Goal: Information Seeking & Learning: Learn about a topic

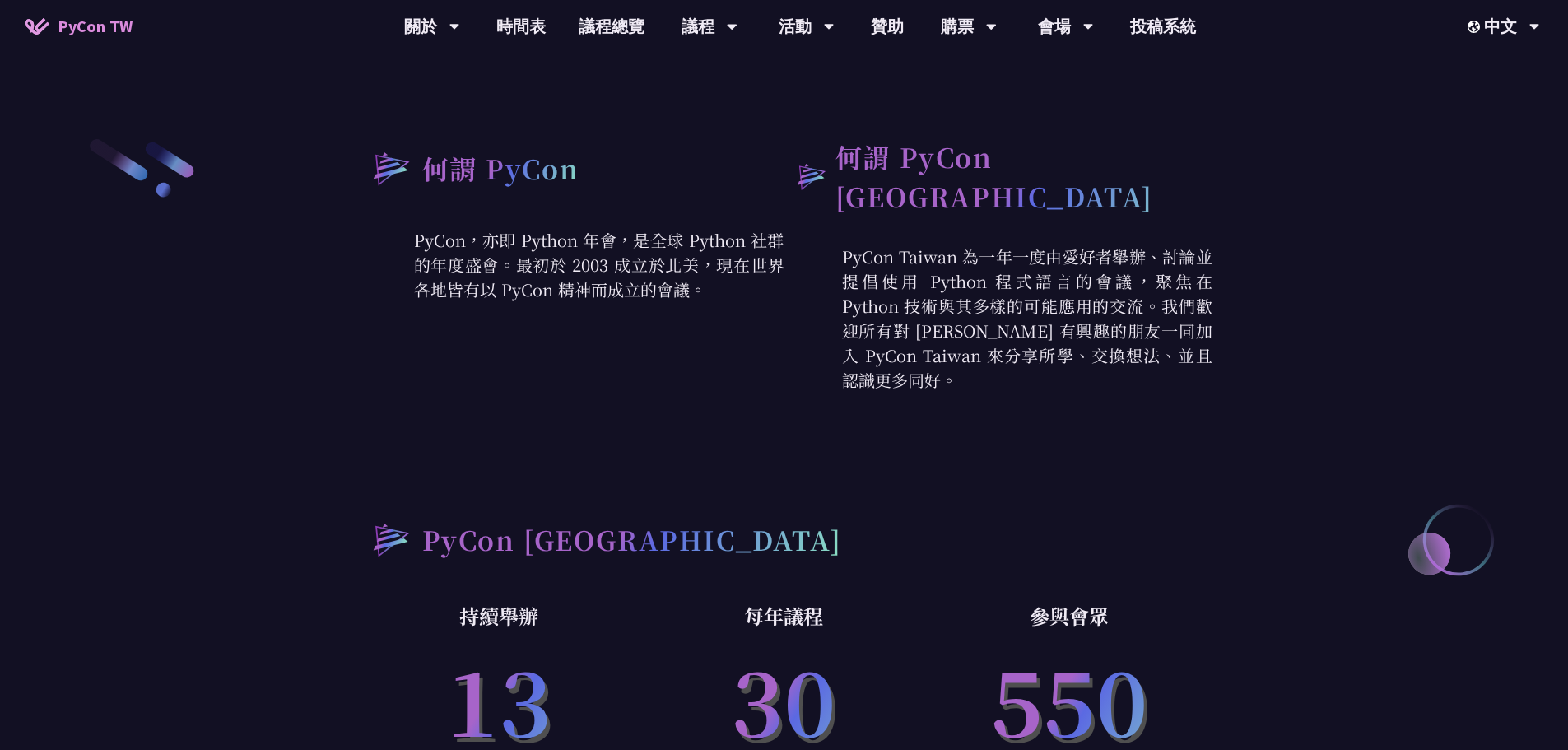
scroll to position [658, 0]
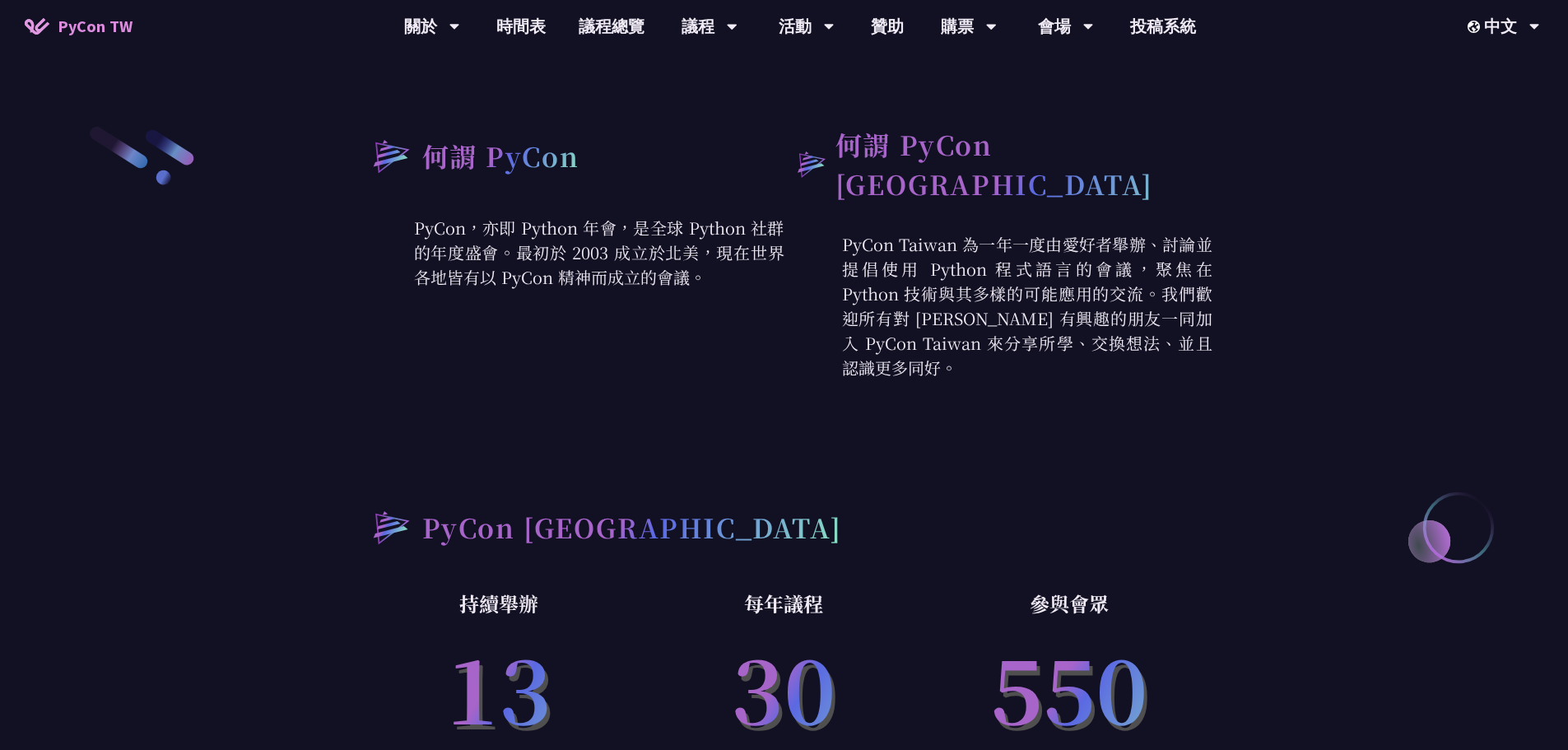
drag, startPoint x: 972, startPoint y: 230, endPoint x: 1210, endPoint y: 341, distance: 262.6
click at [1210, 341] on p "PyCon Taiwan 為一年一度由愛好者舉辦、討論並提倡使用 Python 程式語言的會議，聚焦在 Python 技術與其多樣的可能應用的交流。我們歡迎所…" at bounding box center [998, 306] width 428 height 149
click at [1188, 376] on div "何謂 PyCon PyCon，亦即 Python 年會，是全球 Python 社群的年度盛會。最初於 2003 成立於北美，現在世界各地皆有以 PyCon 精…" at bounding box center [784, 479] width 856 height 711
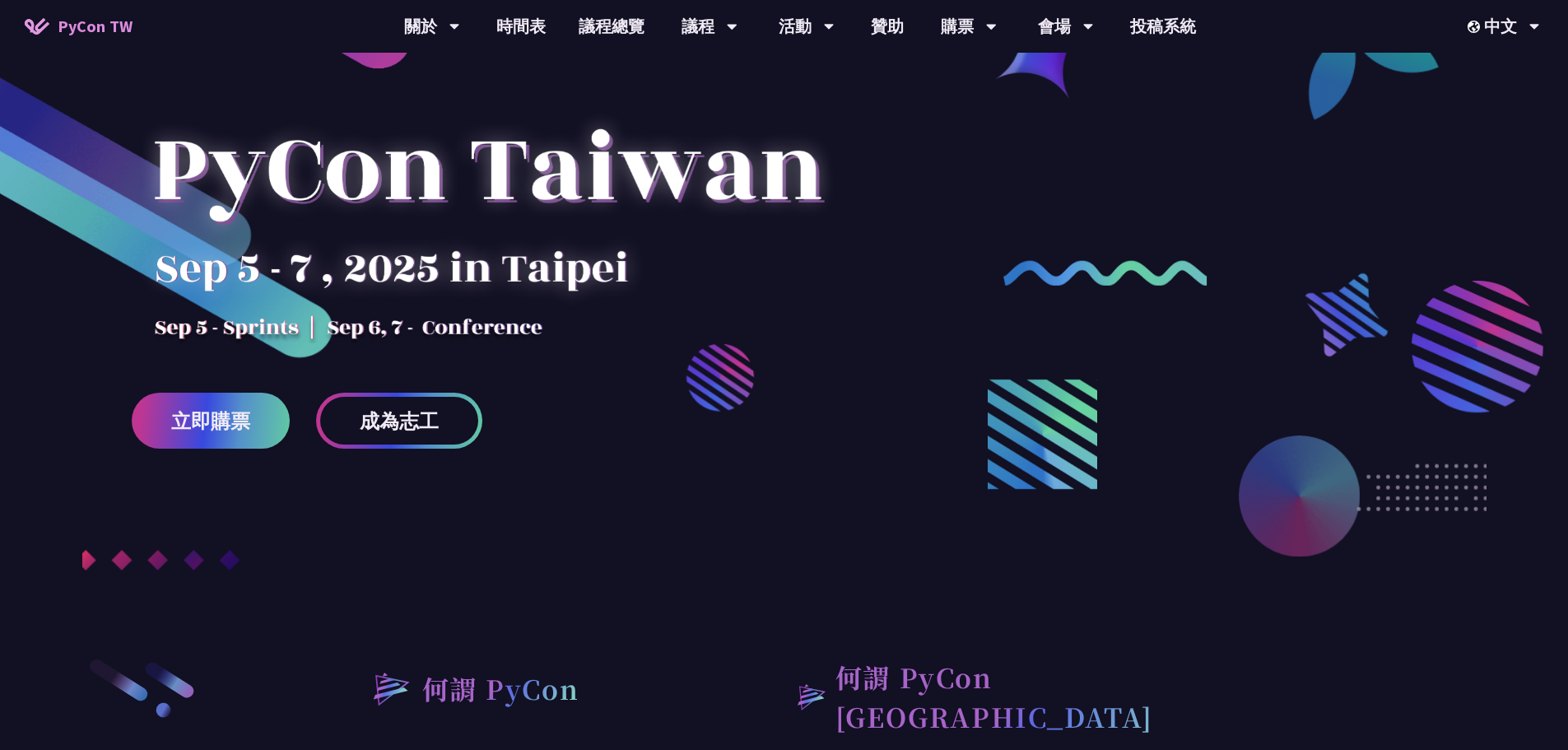
scroll to position [83, 0]
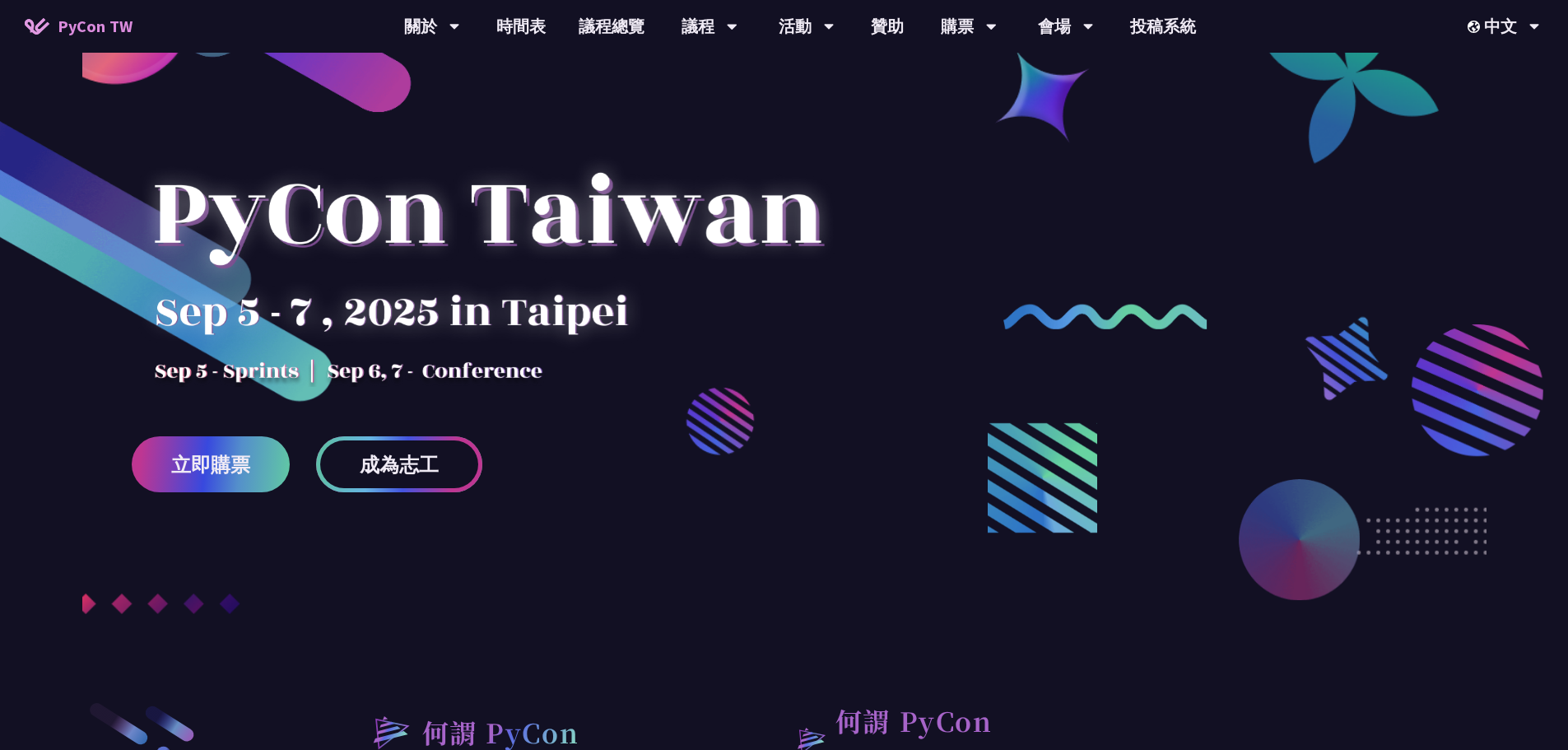
click at [427, 474] on span "成為志工" at bounding box center [399, 465] width 79 height 21
click at [523, 27] on link "時間表" at bounding box center [521, 27] width 83 height 53
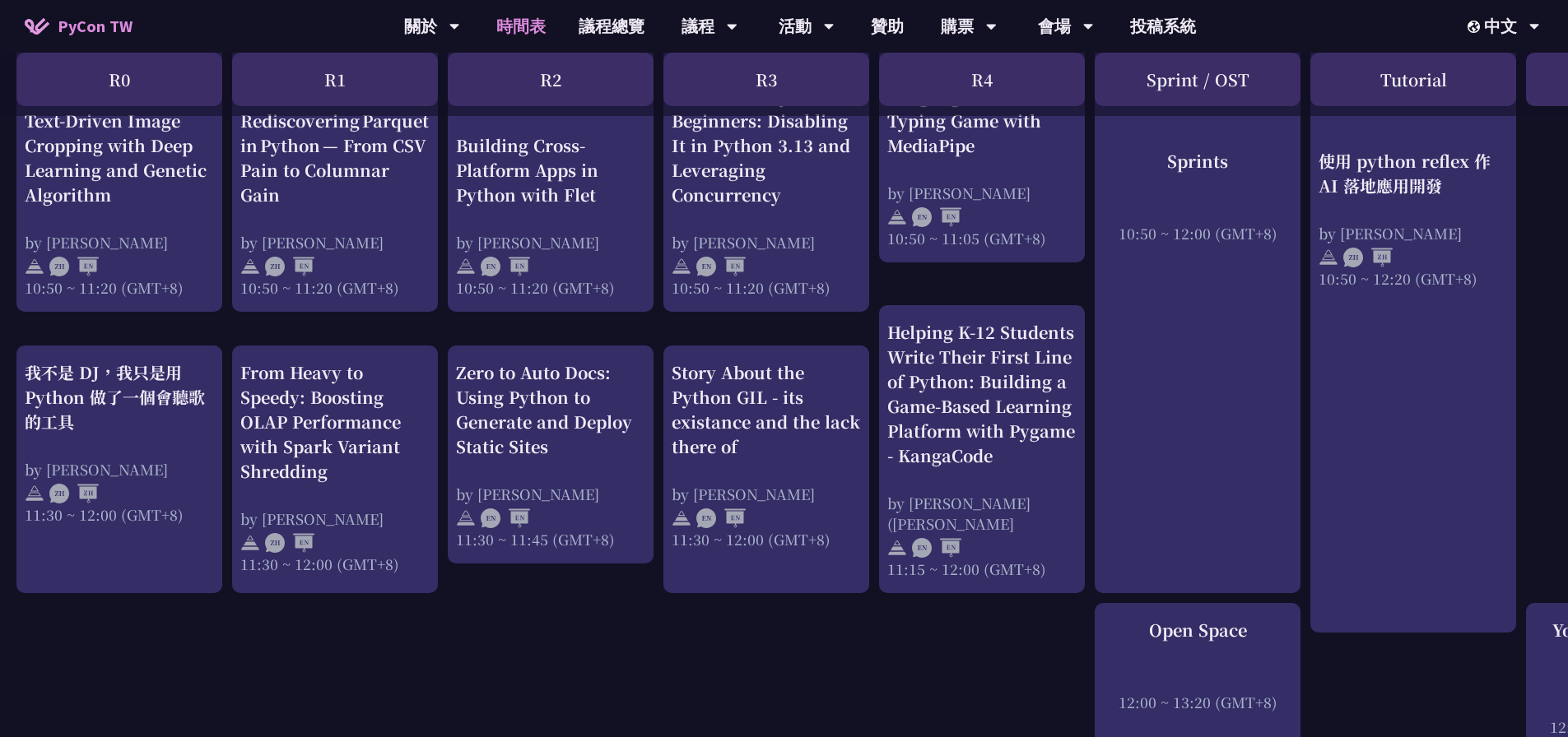
scroll to position [658, 0]
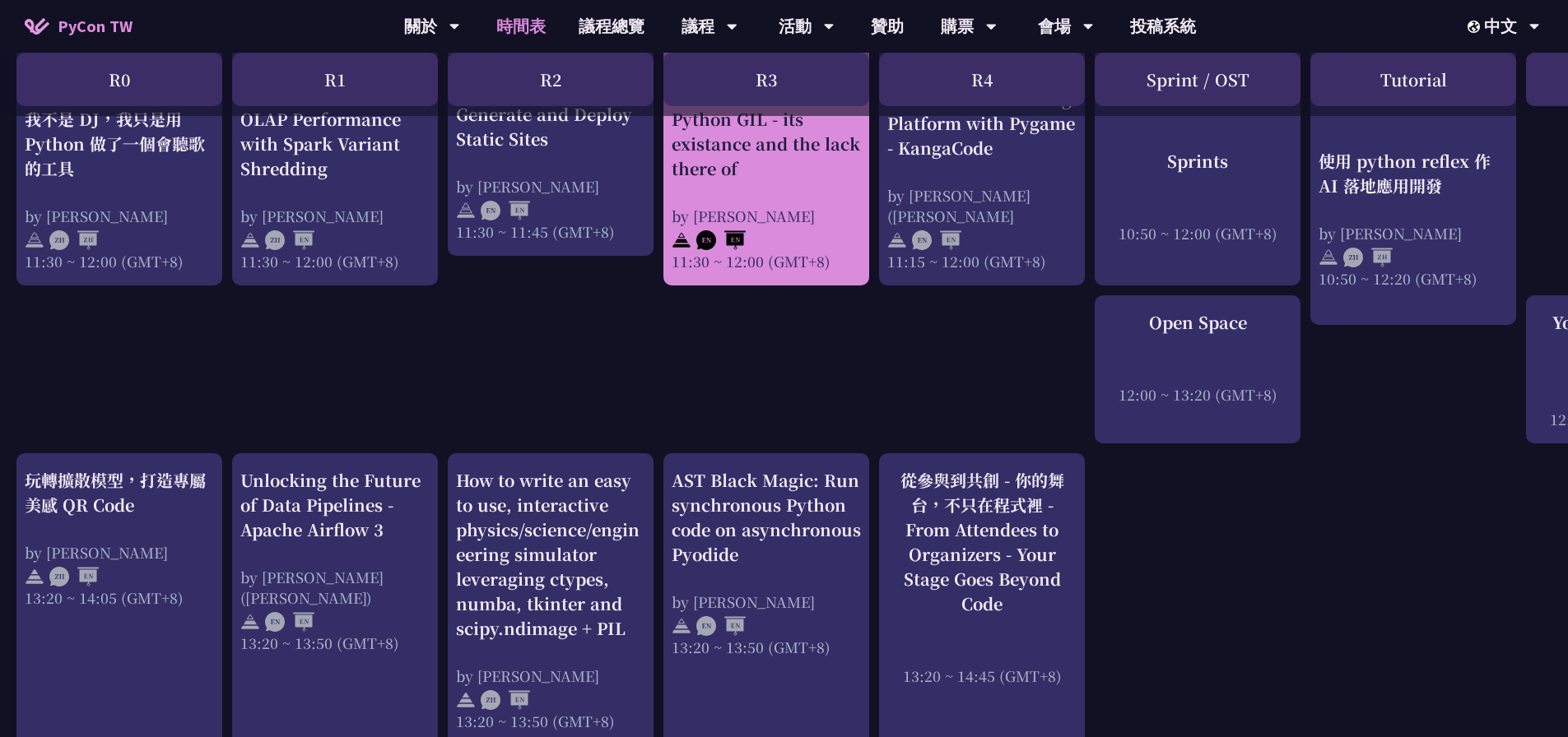
scroll to position [952, 0]
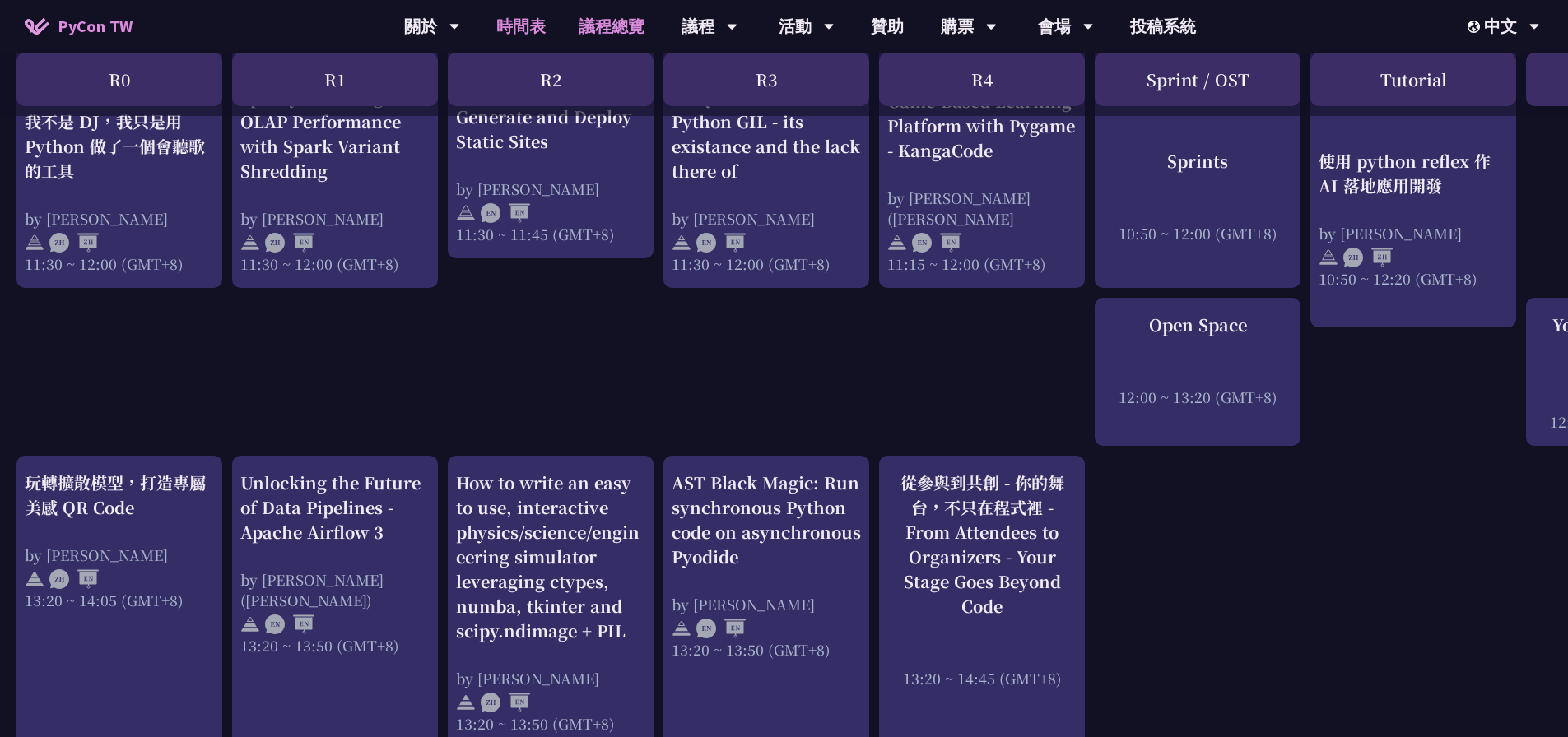
click at [621, 36] on link "議程總覽" at bounding box center [611, 27] width 98 height 53
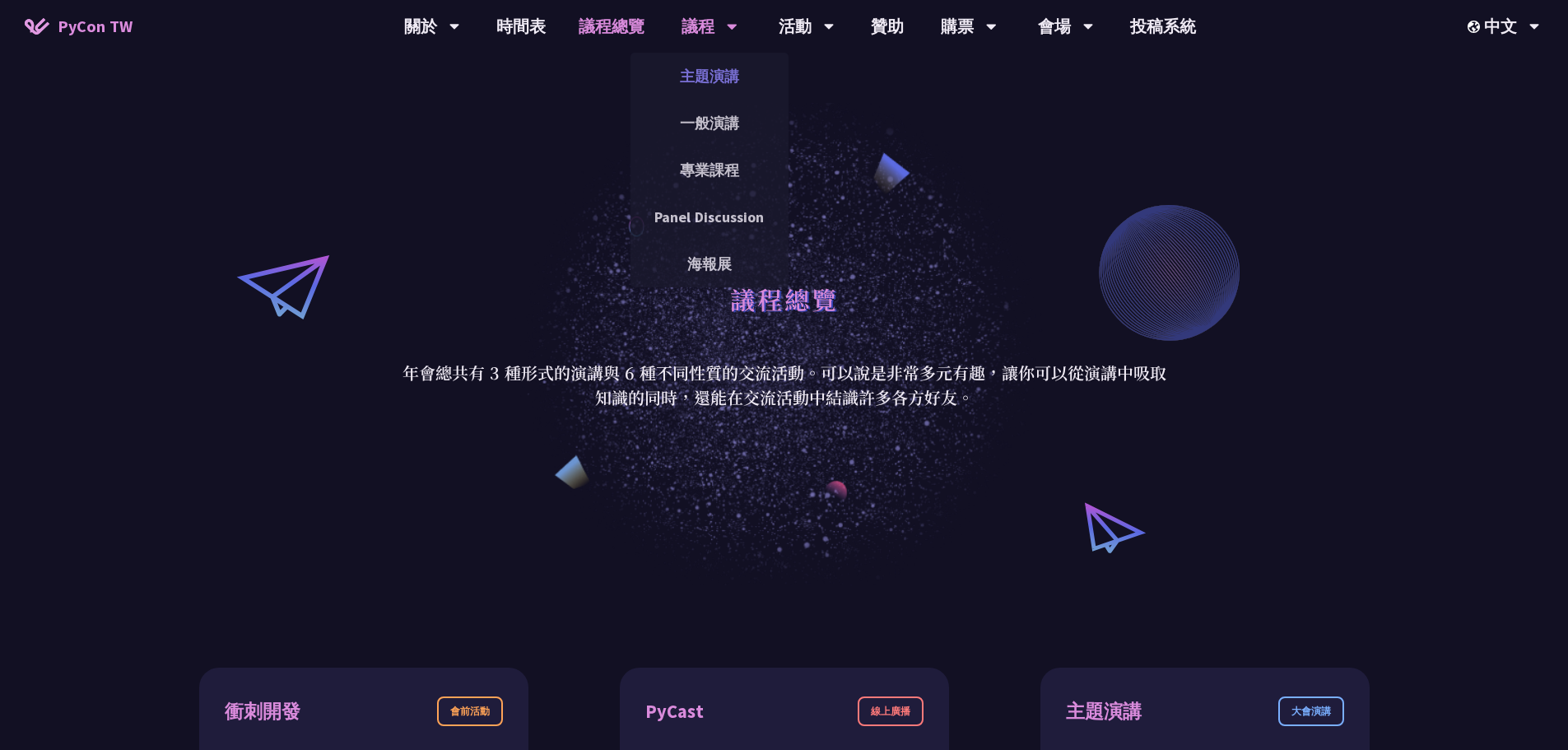
click at [706, 76] on link "主題演講" at bounding box center [709, 76] width 158 height 38
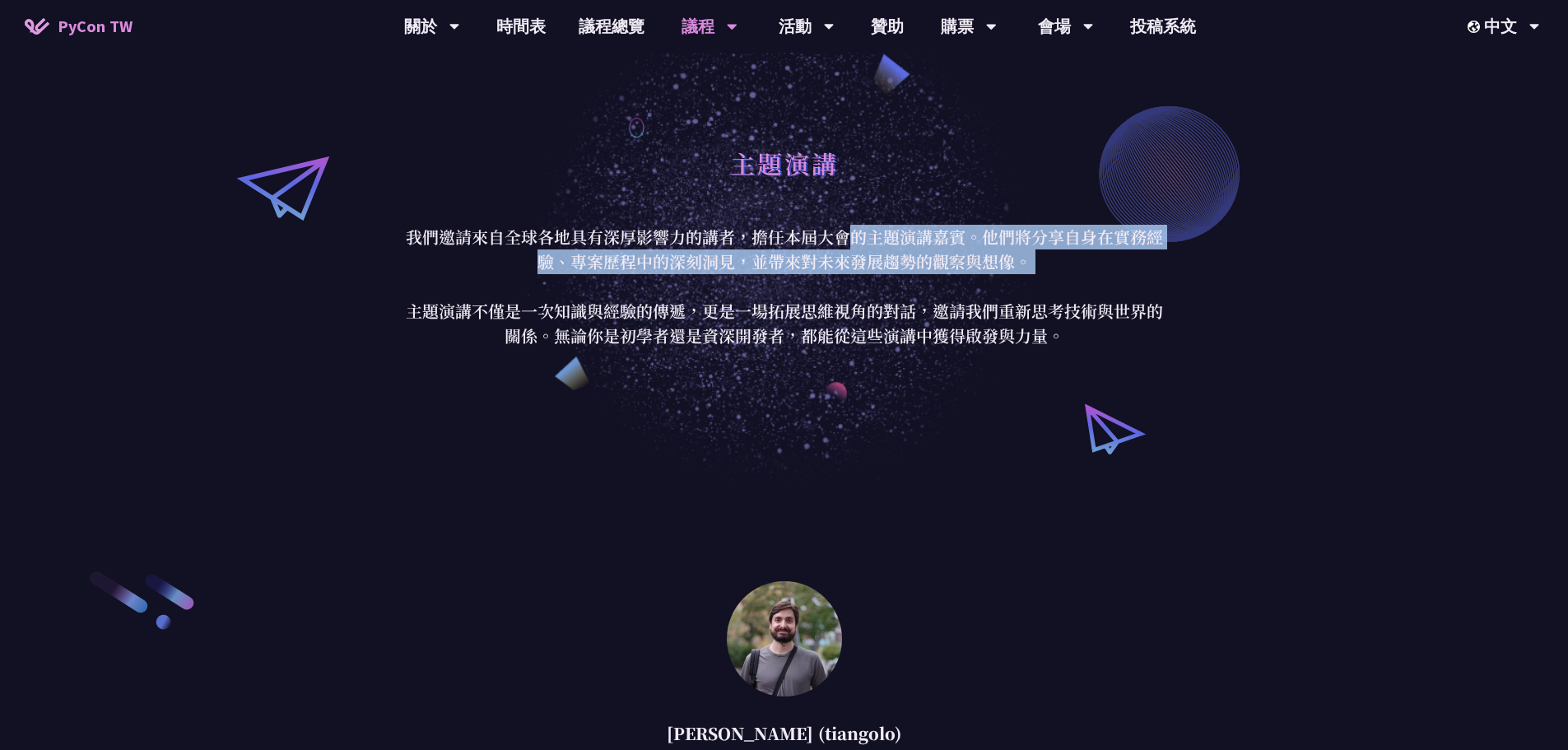
drag, startPoint x: 851, startPoint y: 241, endPoint x: 929, endPoint y: 309, distance: 103.5
click at [918, 291] on p "我們邀請來自全球各地具有深厚影響力的講者，擔任本屆大會的主題演講嘉賓。他們將分享自身在實務經驗、專案歷程中的深刻洞見，並帶來對未來發展趨勢的觀察與想像。 主題…" at bounding box center [784, 285] width 766 height 123
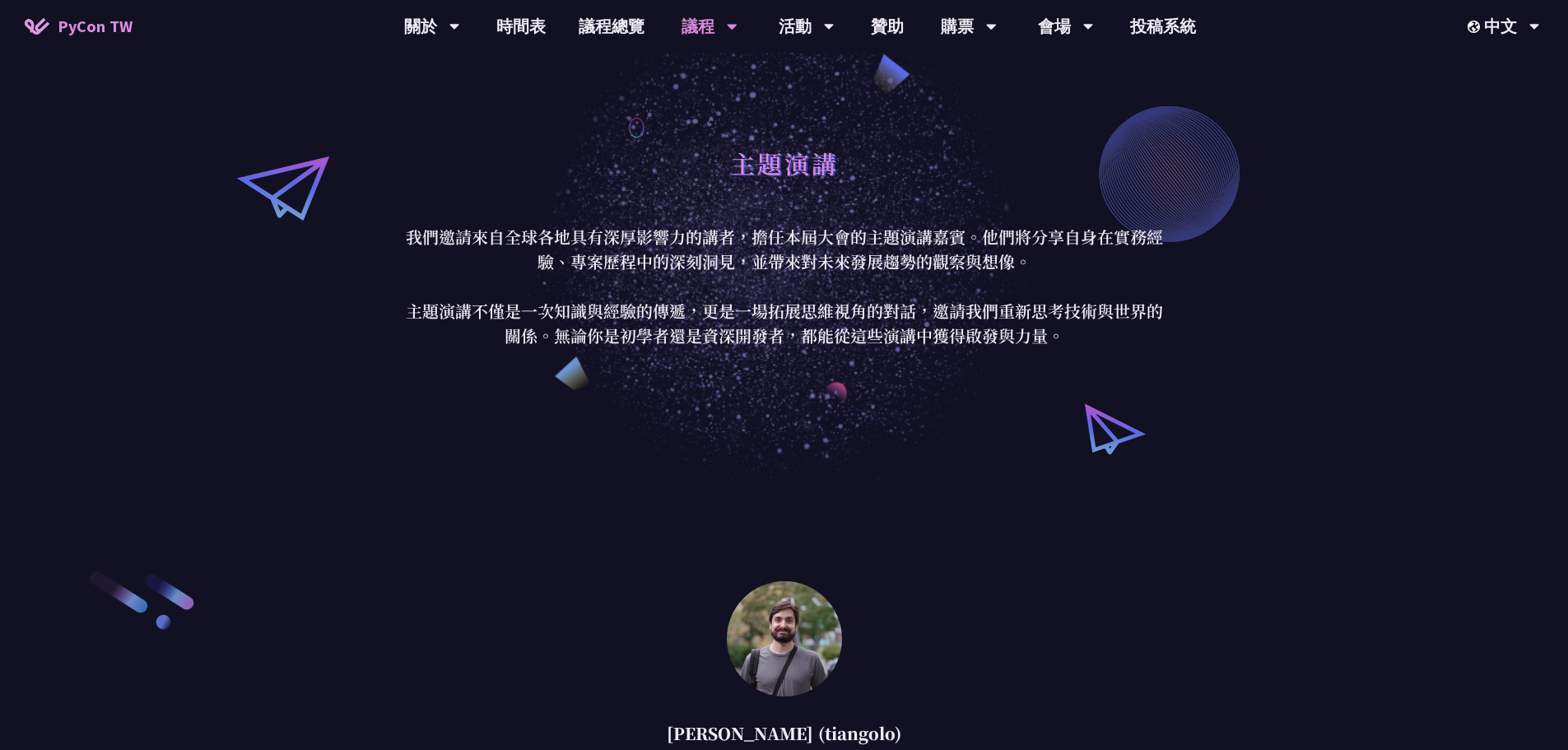
click at [937, 319] on p "我們邀請來自全球各地具有深厚影響力的講者，擔任本屆大會的主題演講嘉賓。他們將分享自身在實務經驗、專案歷程中的深刻洞見，並帶來對未來發展趨勢的觀察與想像。 主題…" at bounding box center [784, 285] width 766 height 123
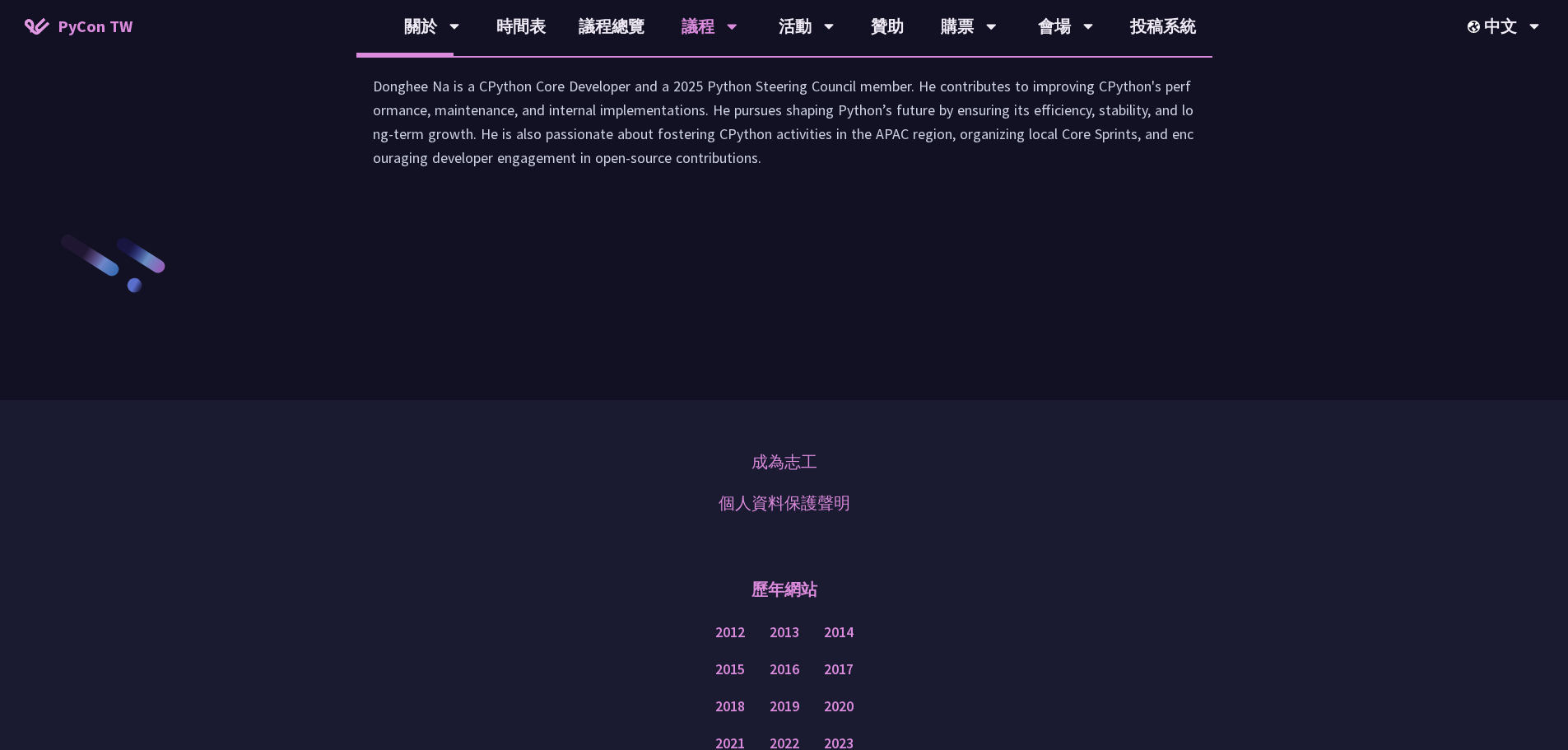
scroll to position [2469, 0]
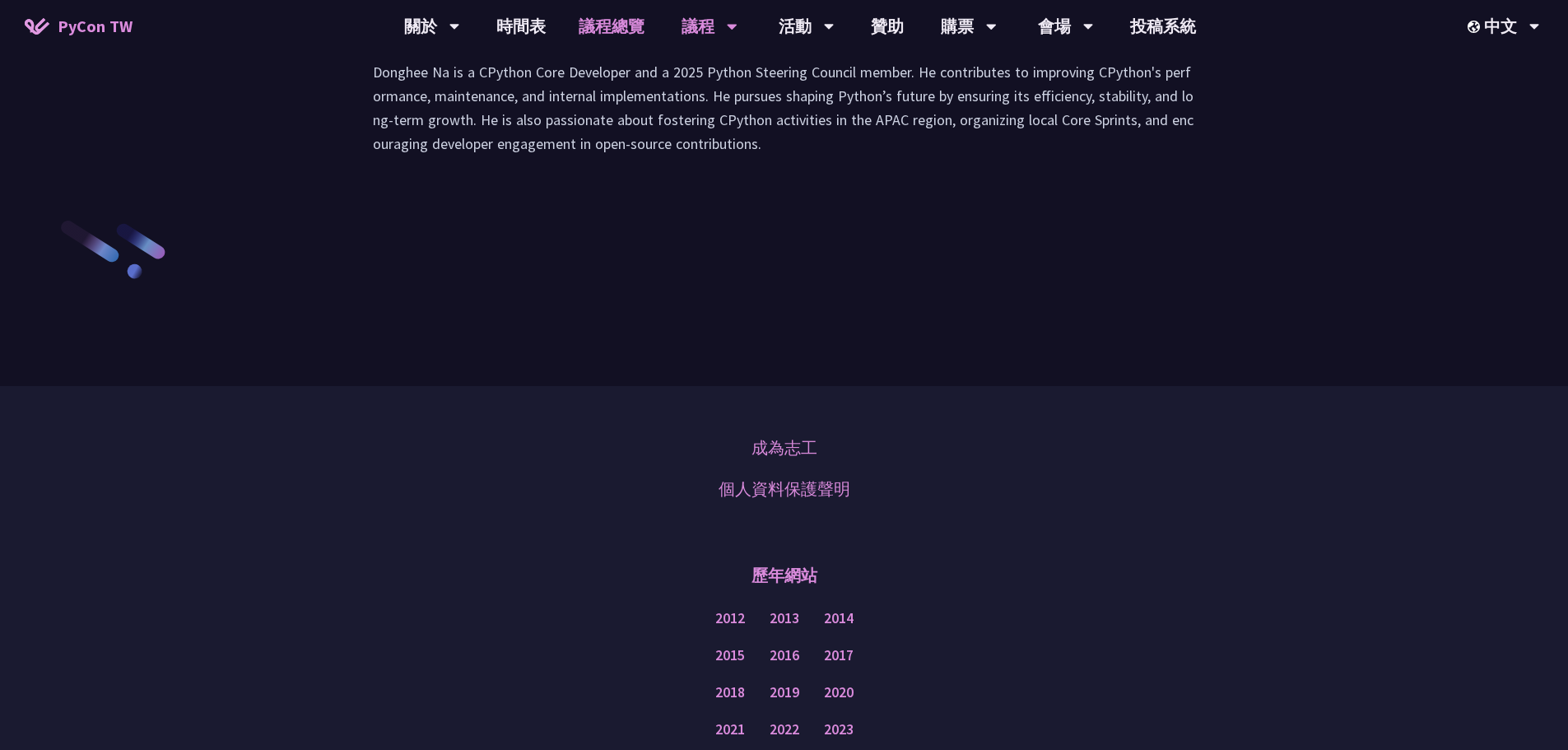
click at [603, 26] on link "議程總覽" at bounding box center [611, 27] width 98 height 53
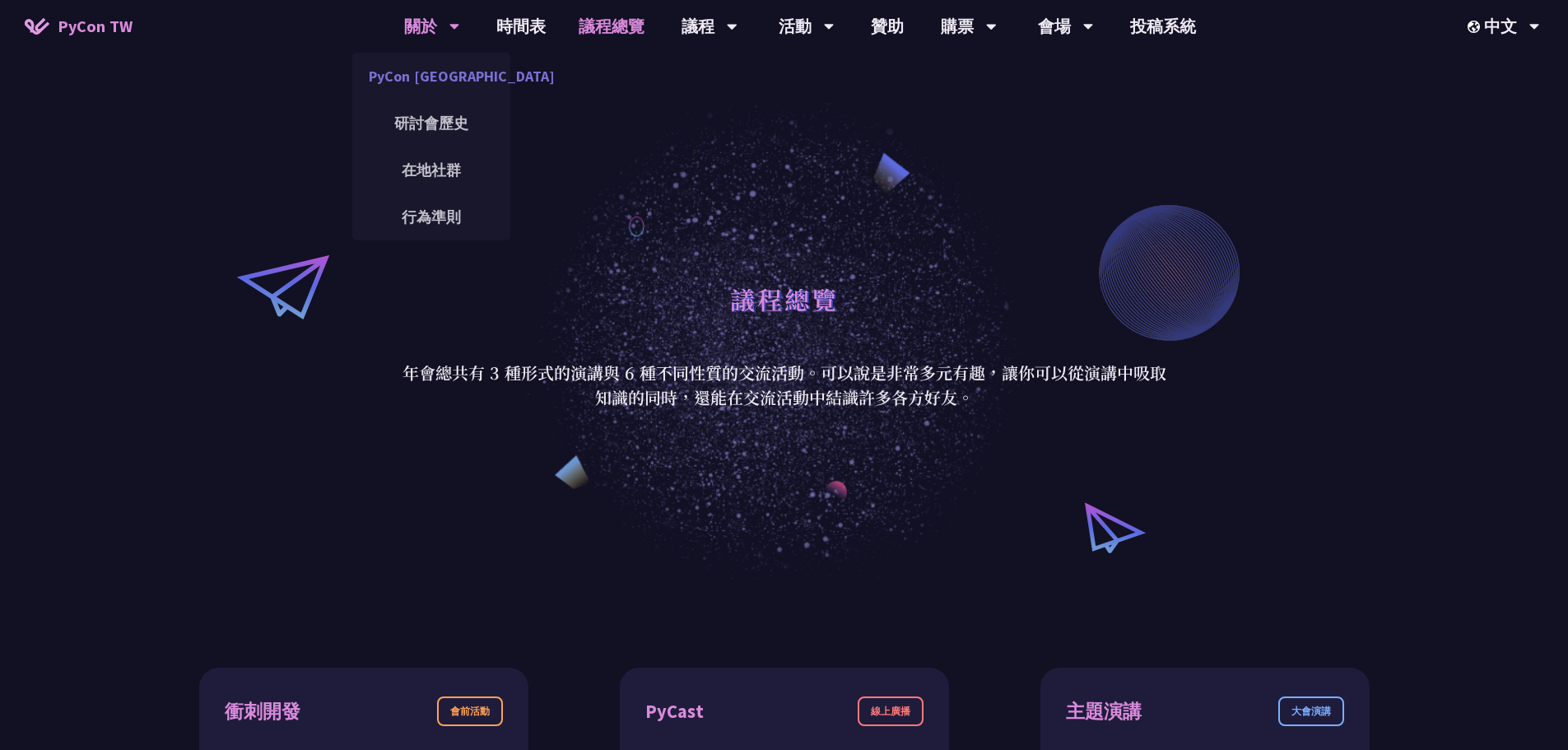
click at [432, 82] on link "PyCon [GEOGRAPHIC_DATA]" at bounding box center [431, 76] width 158 height 38
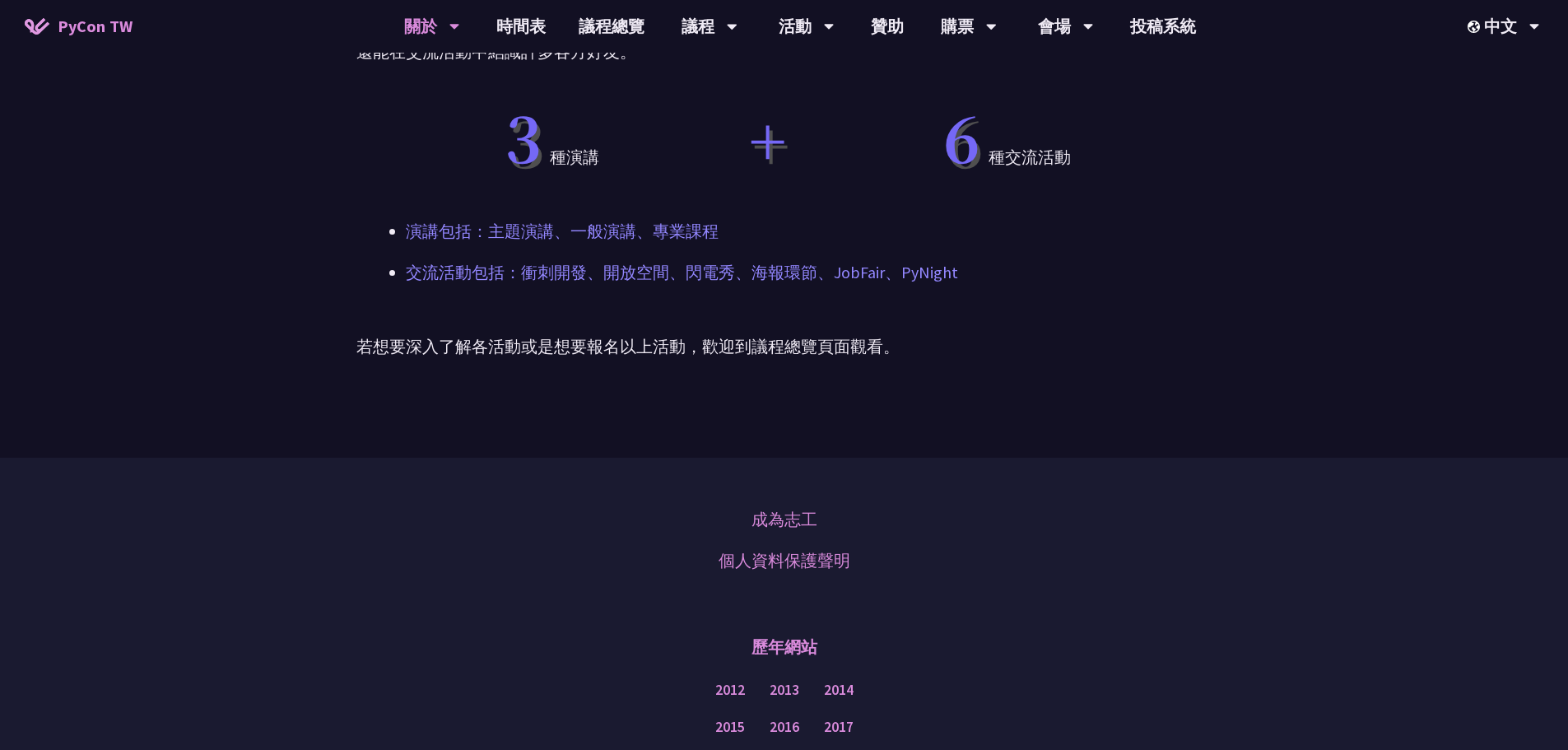
scroll to position [1070, 0]
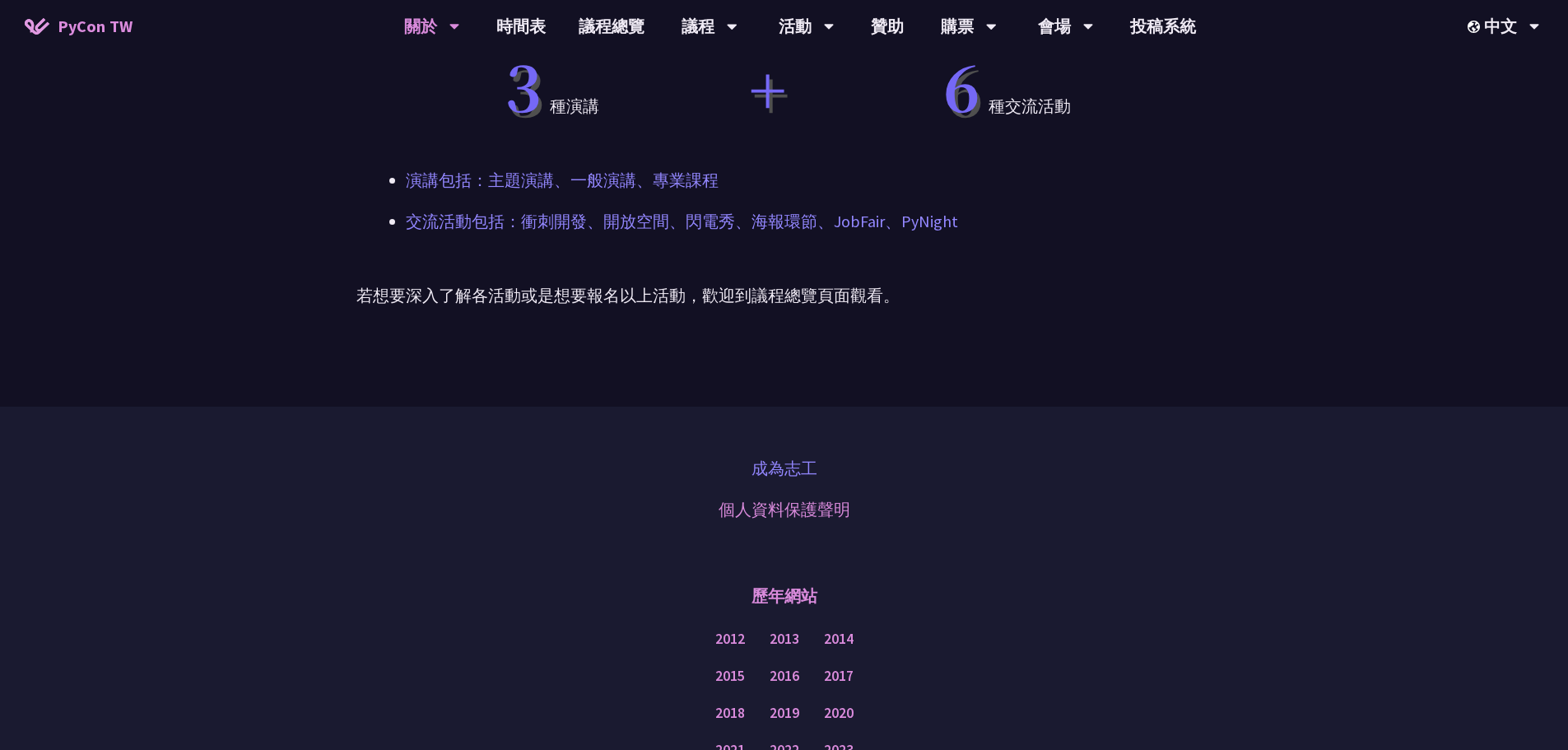
click at [790, 467] on link "成為志工" at bounding box center [784, 468] width 66 height 25
click at [965, 70] on link "購票資訊" at bounding box center [969, 76] width 158 height 38
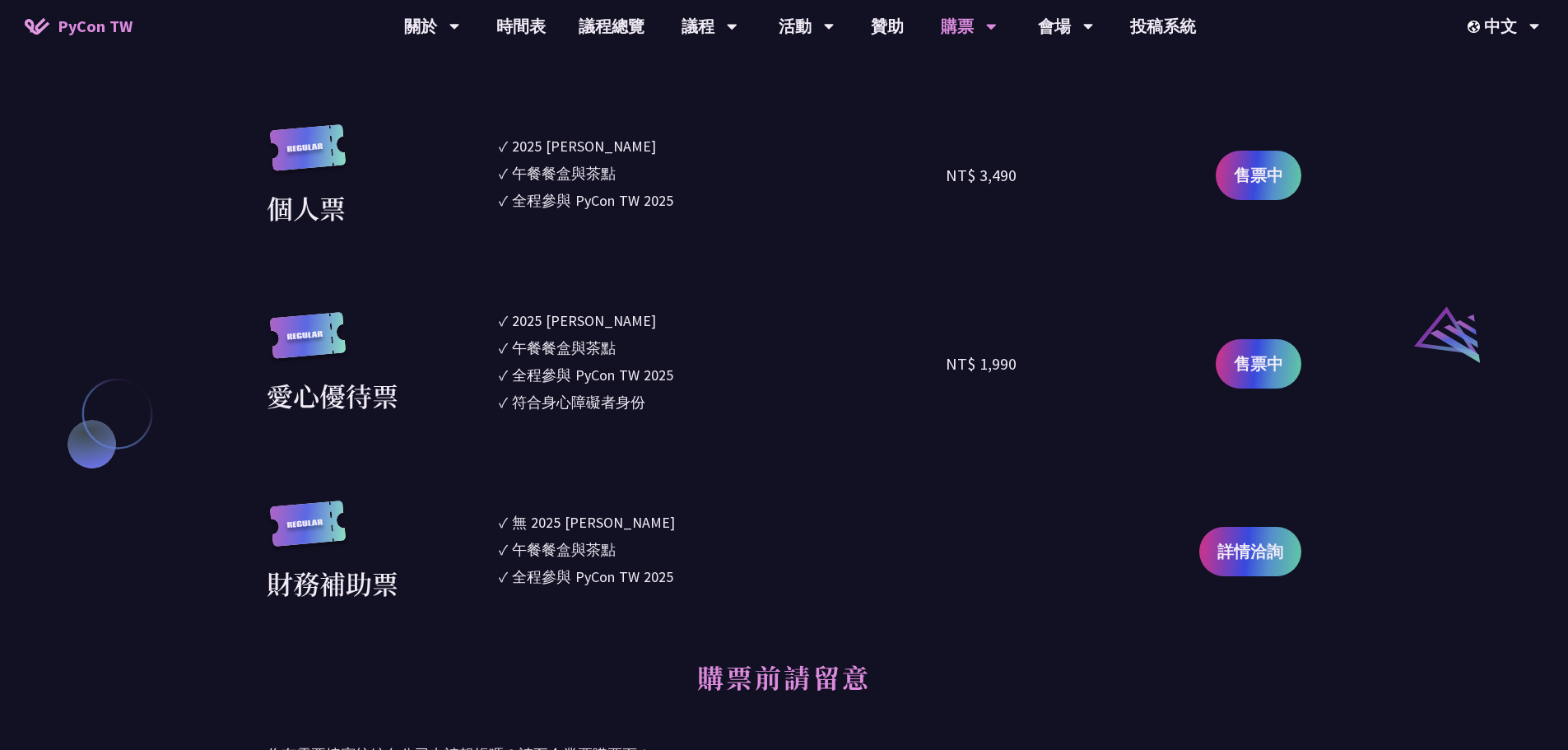
scroll to position [1646, 0]
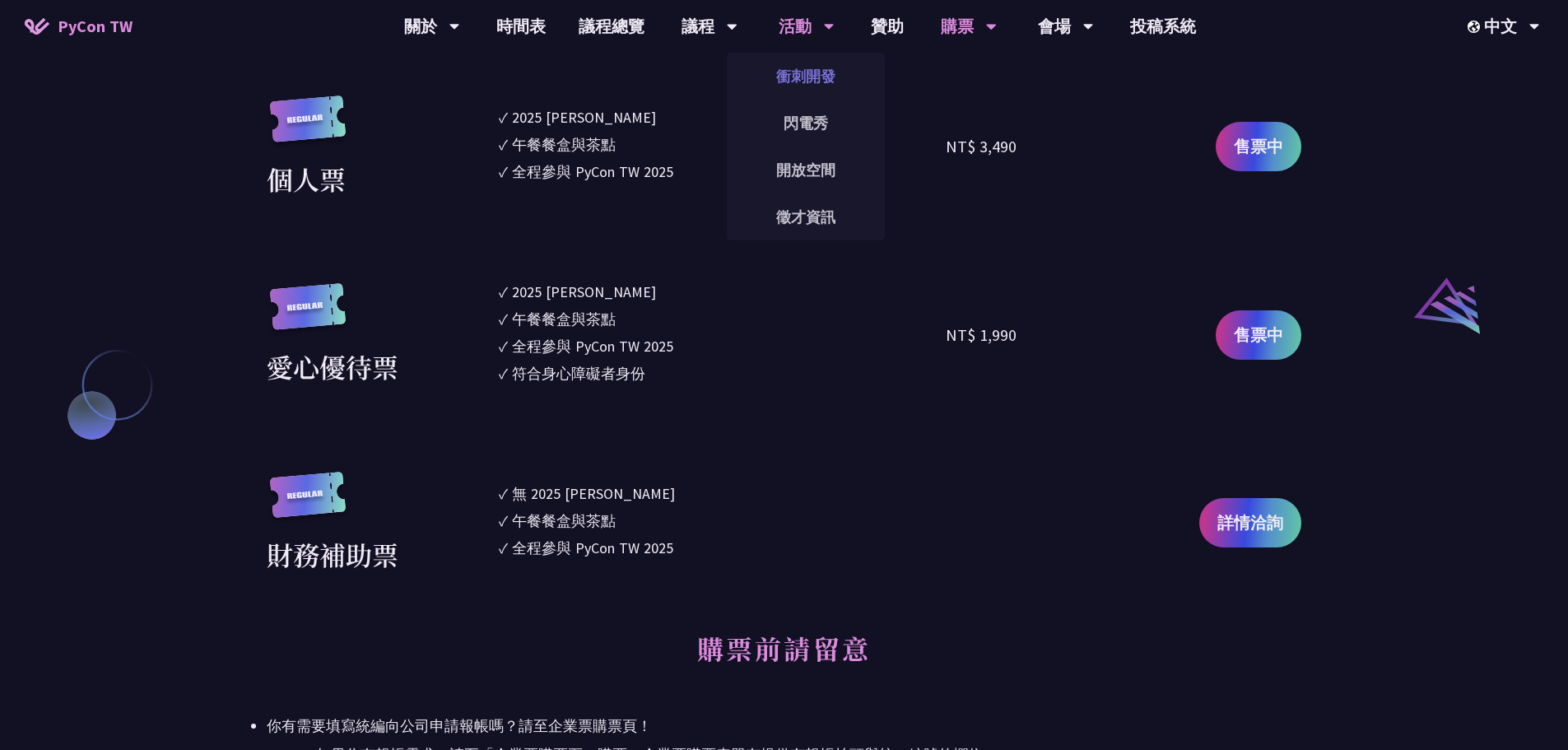
click at [808, 73] on link "衝刺開發" at bounding box center [805, 76] width 158 height 38
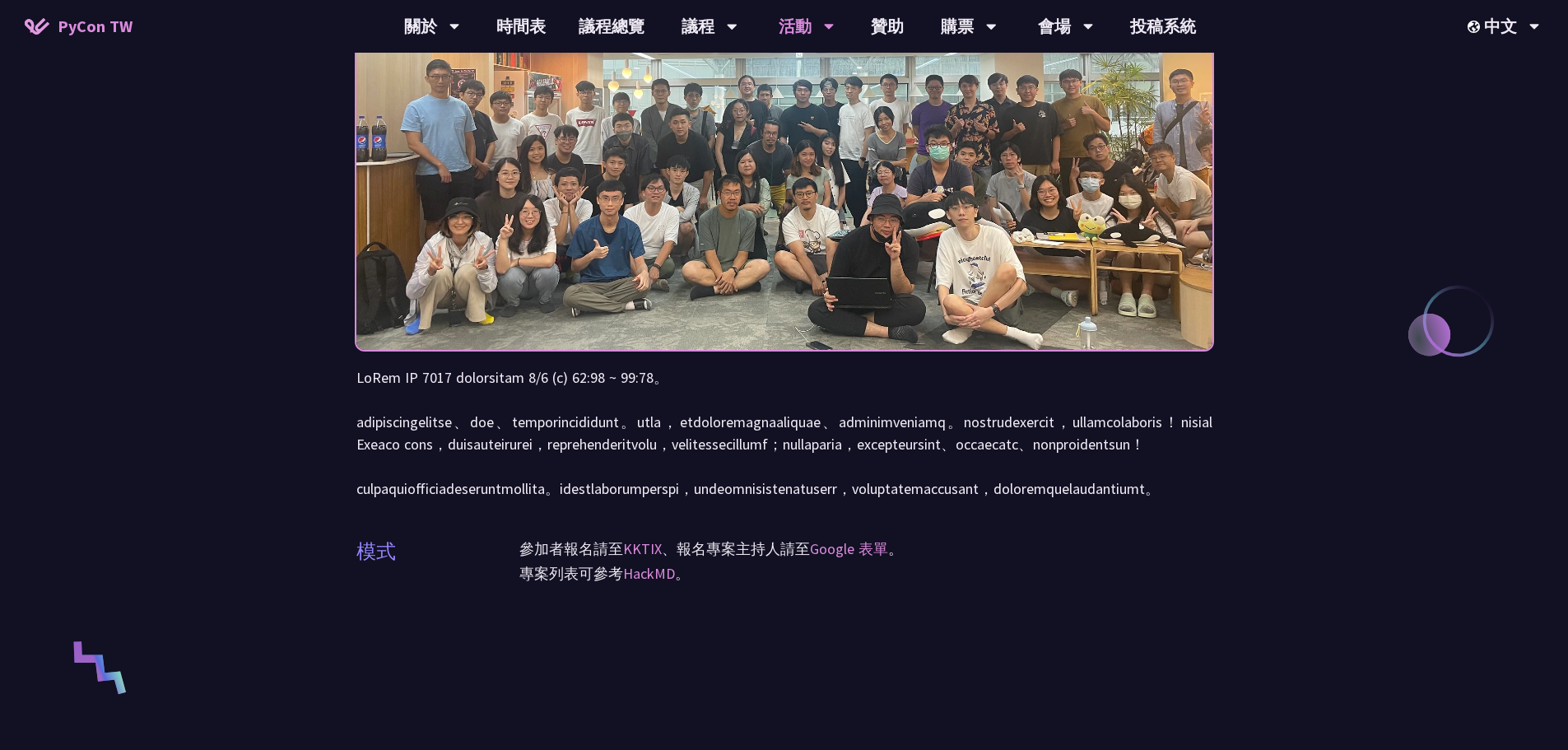
scroll to position [247, 0]
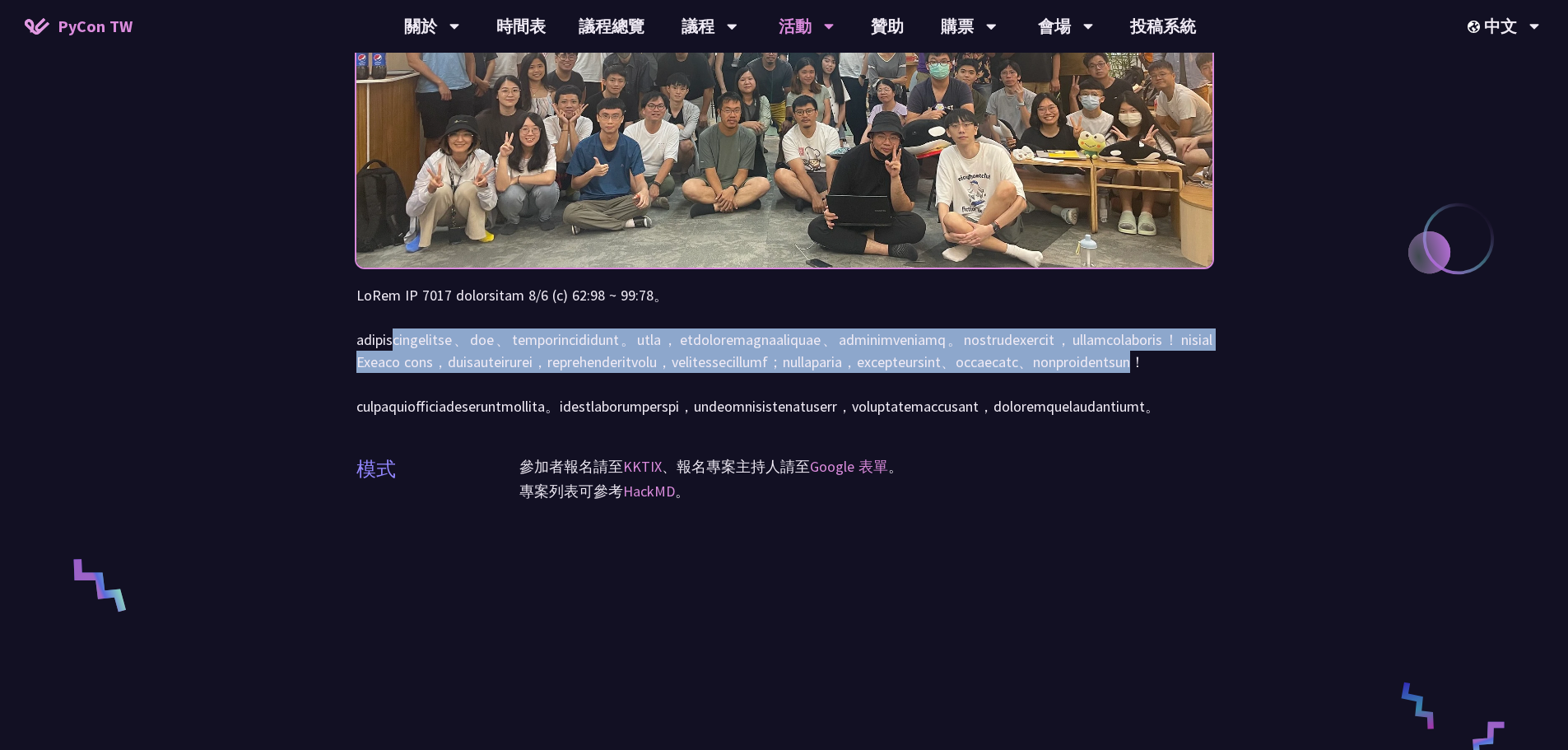
drag, startPoint x: 442, startPoint y: 339, endPoint x: 1106, endPoint y: 407, distance: 667.5
click at [1106, 407] on p at bounding box center [784, 349] width 856 height 133
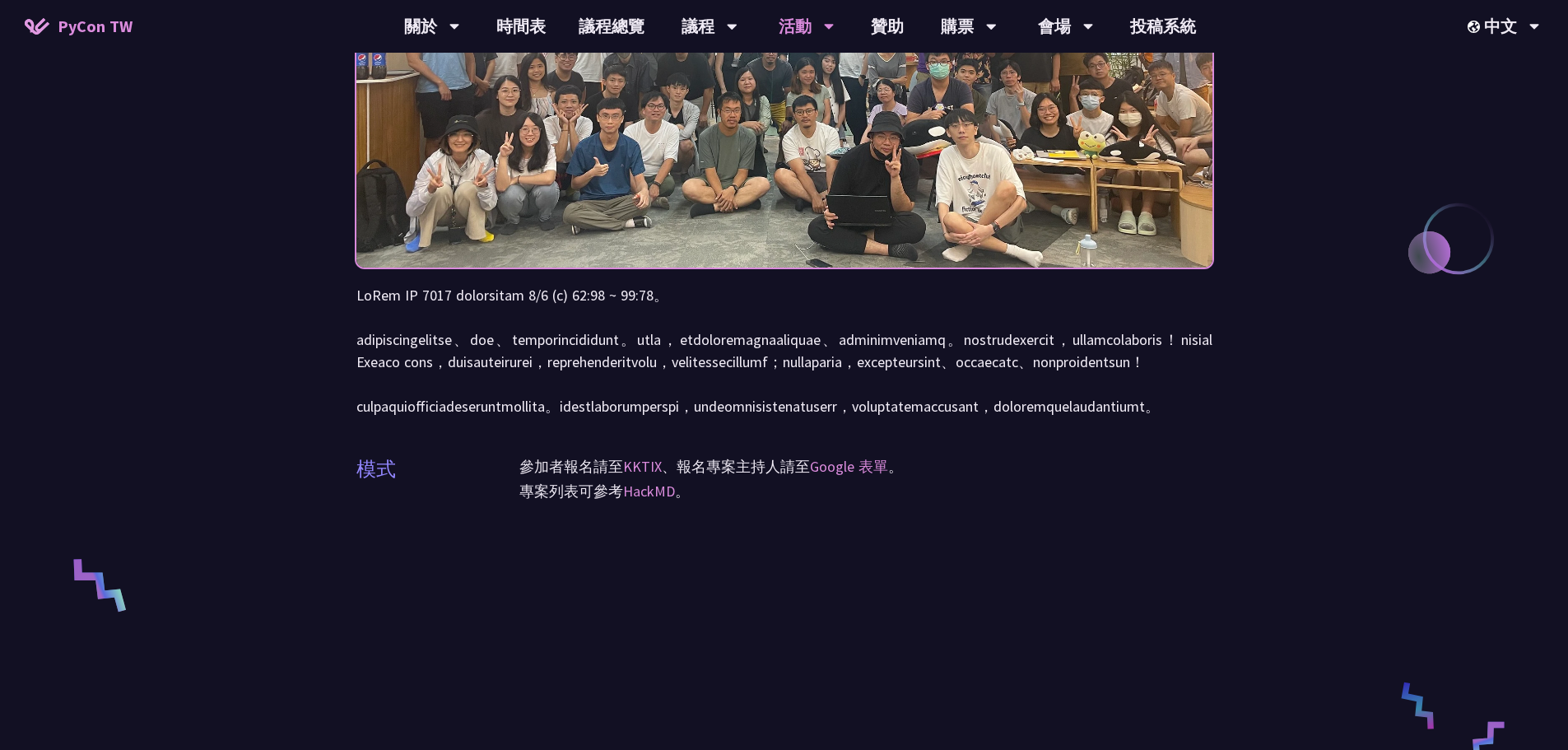
click at [965, 417] on p at bounding box center [784, 349] width 856 height 133
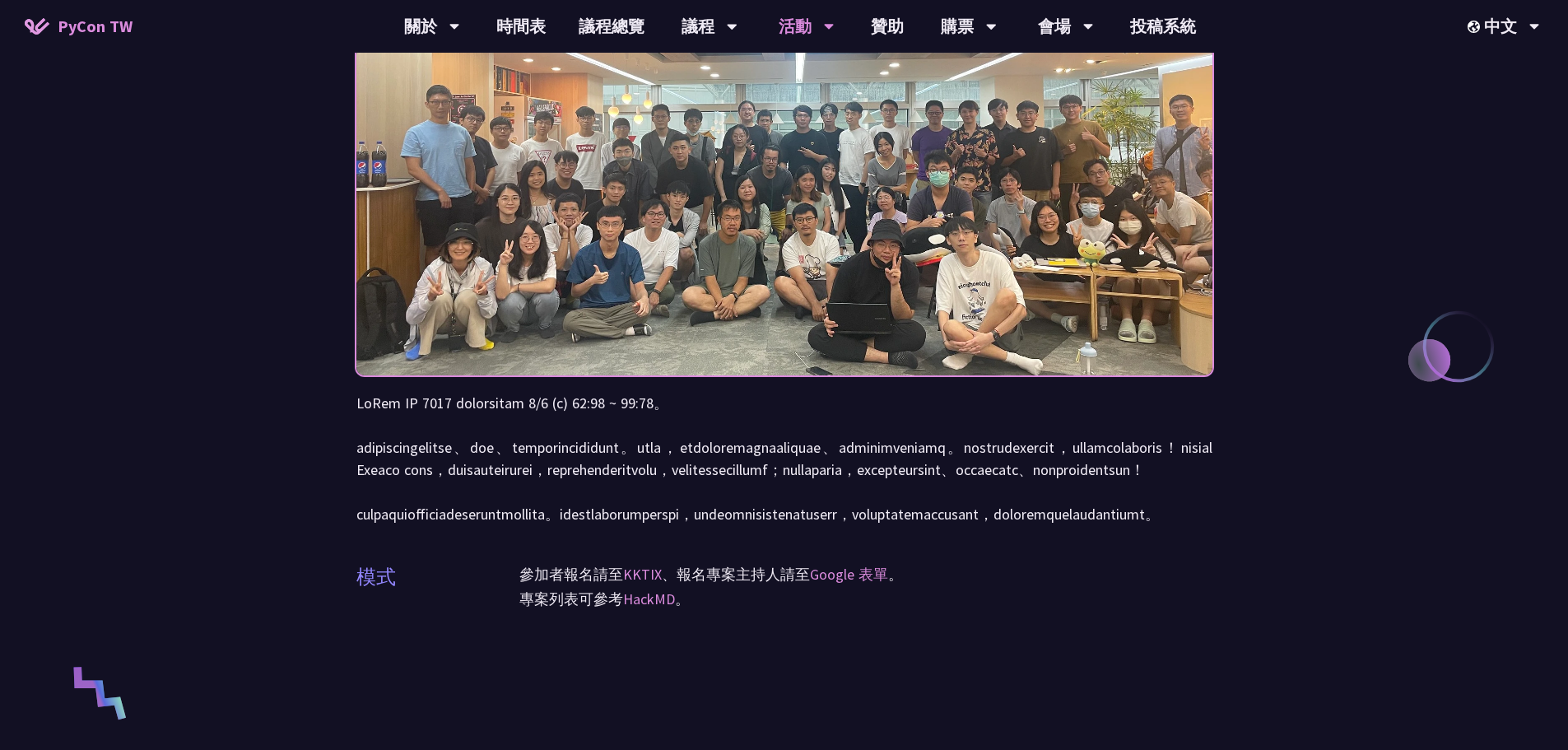
scroll to position [83, 0]
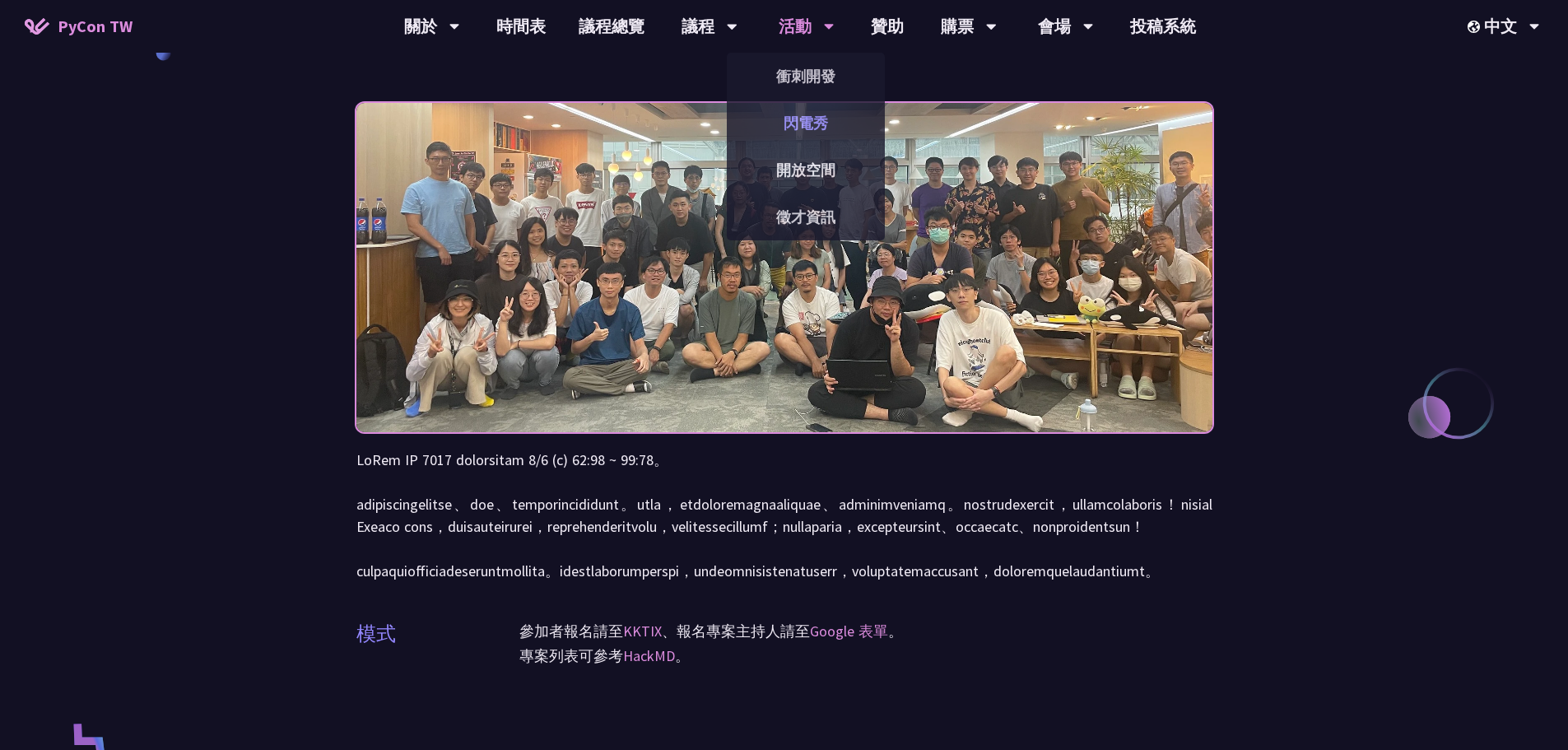
click at [802, 116] on link "閃電秀" at bounding box center [805, 122] width 158 height 38
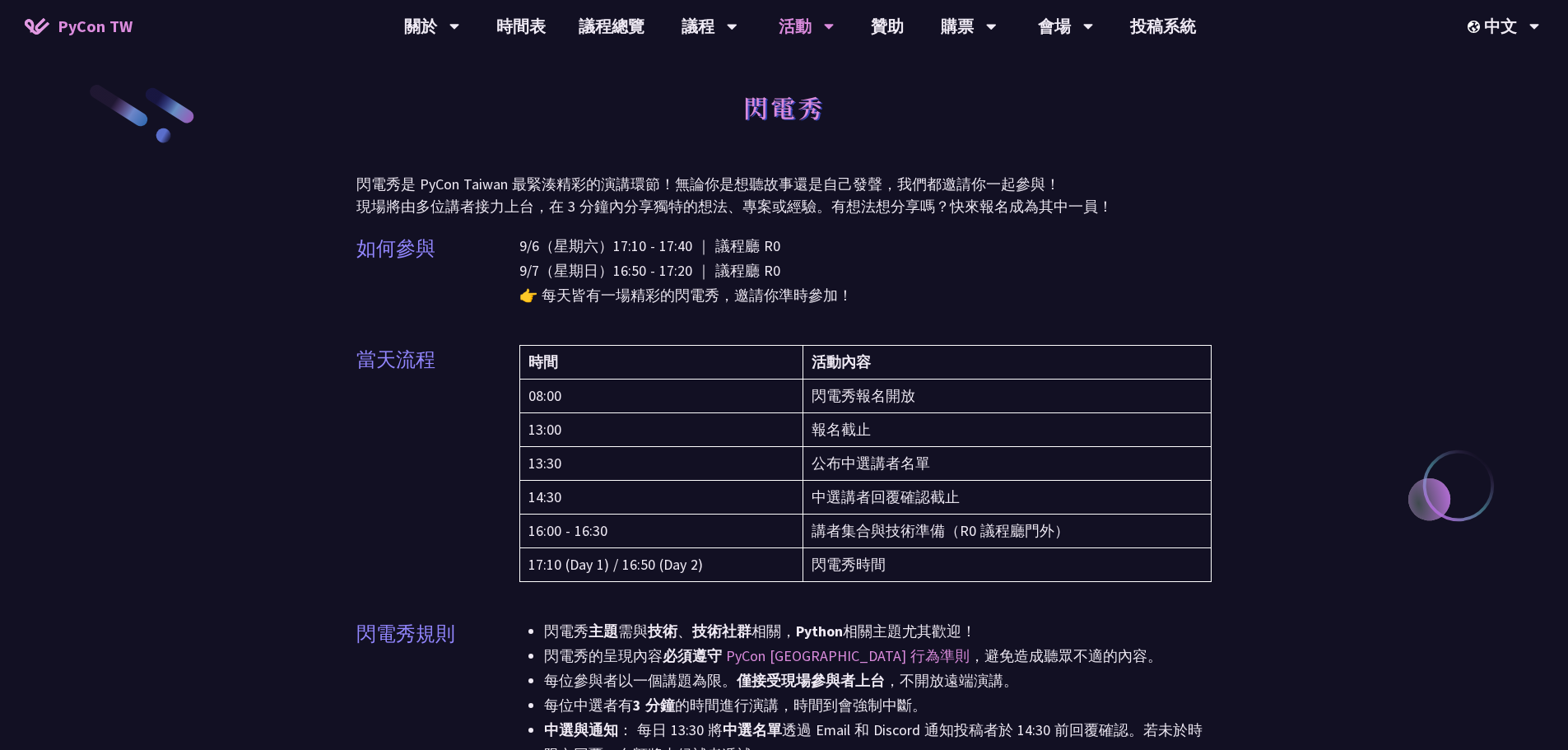
click at [1062, 290] on p "9/6（星期六）17:10 - 17:40 ｜ 議程廳 R0 9/7（星期日）16:50 - 17:20 ｜ 議程廳 R0 👉 每天皆有一場精彩的閃電秀，邀請…" at bounding box center [866, 270] width 693 height 74
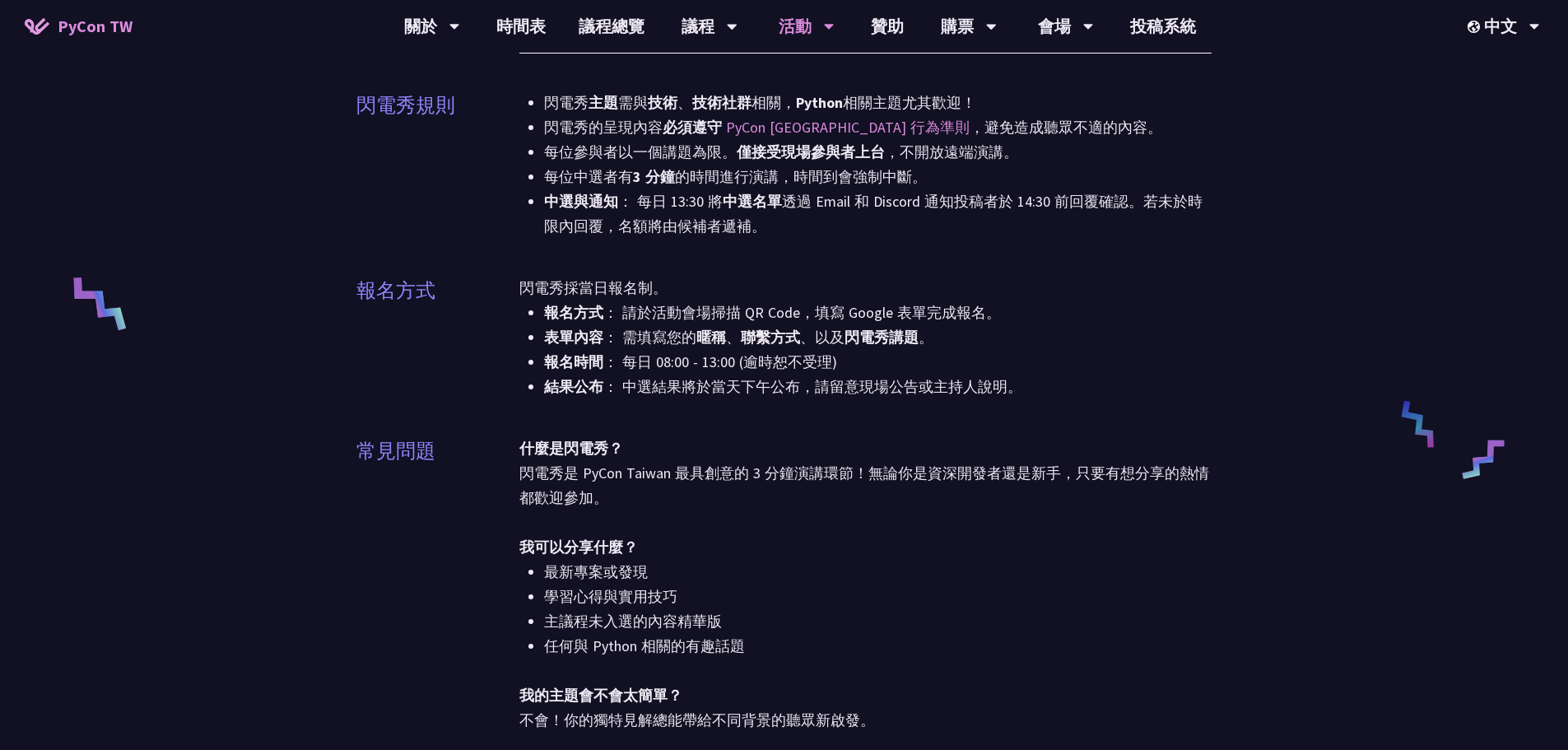
scroll to position [329, 0]
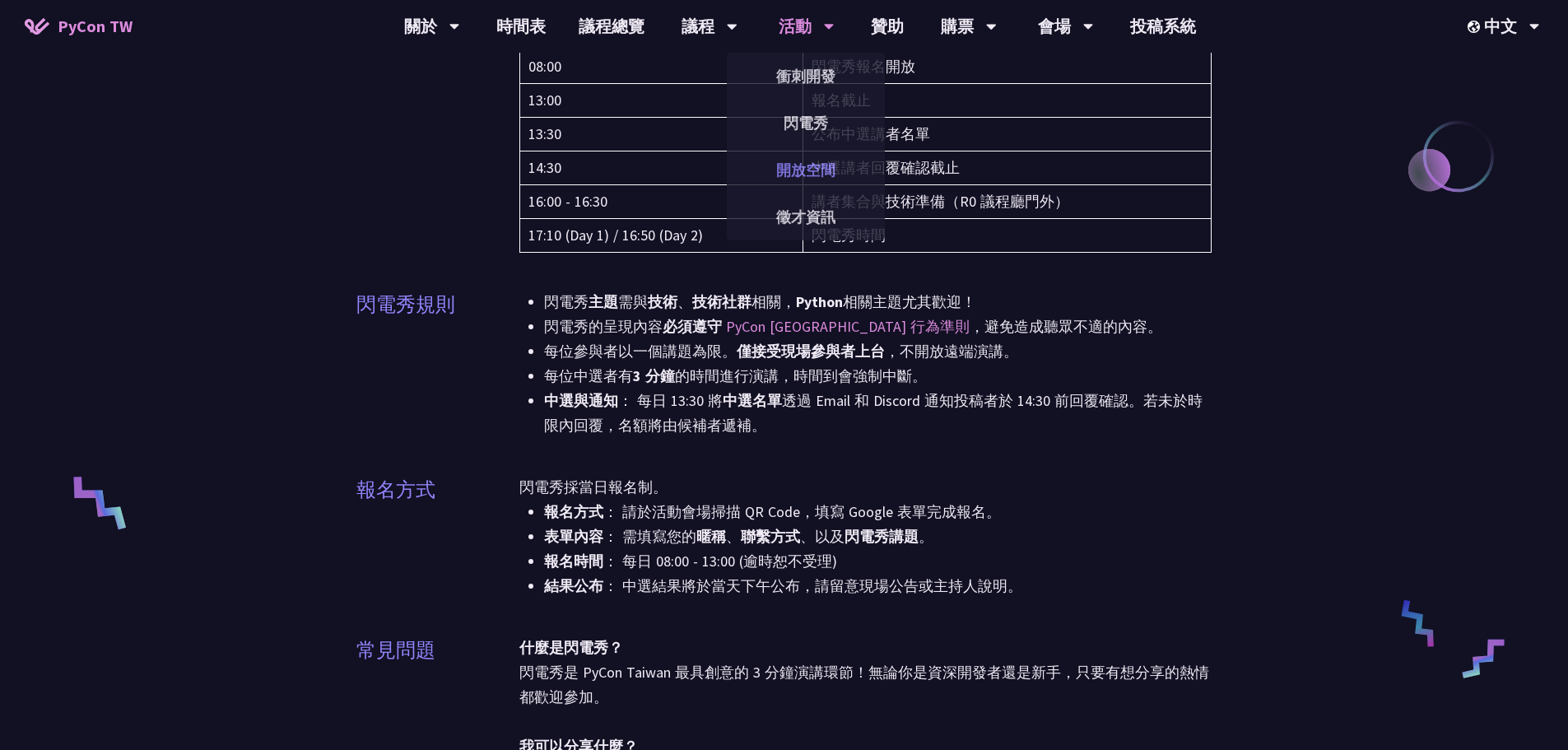
click at [810, 168] on link "開放空間" at bounding box center [805, 169] width 158 height 38
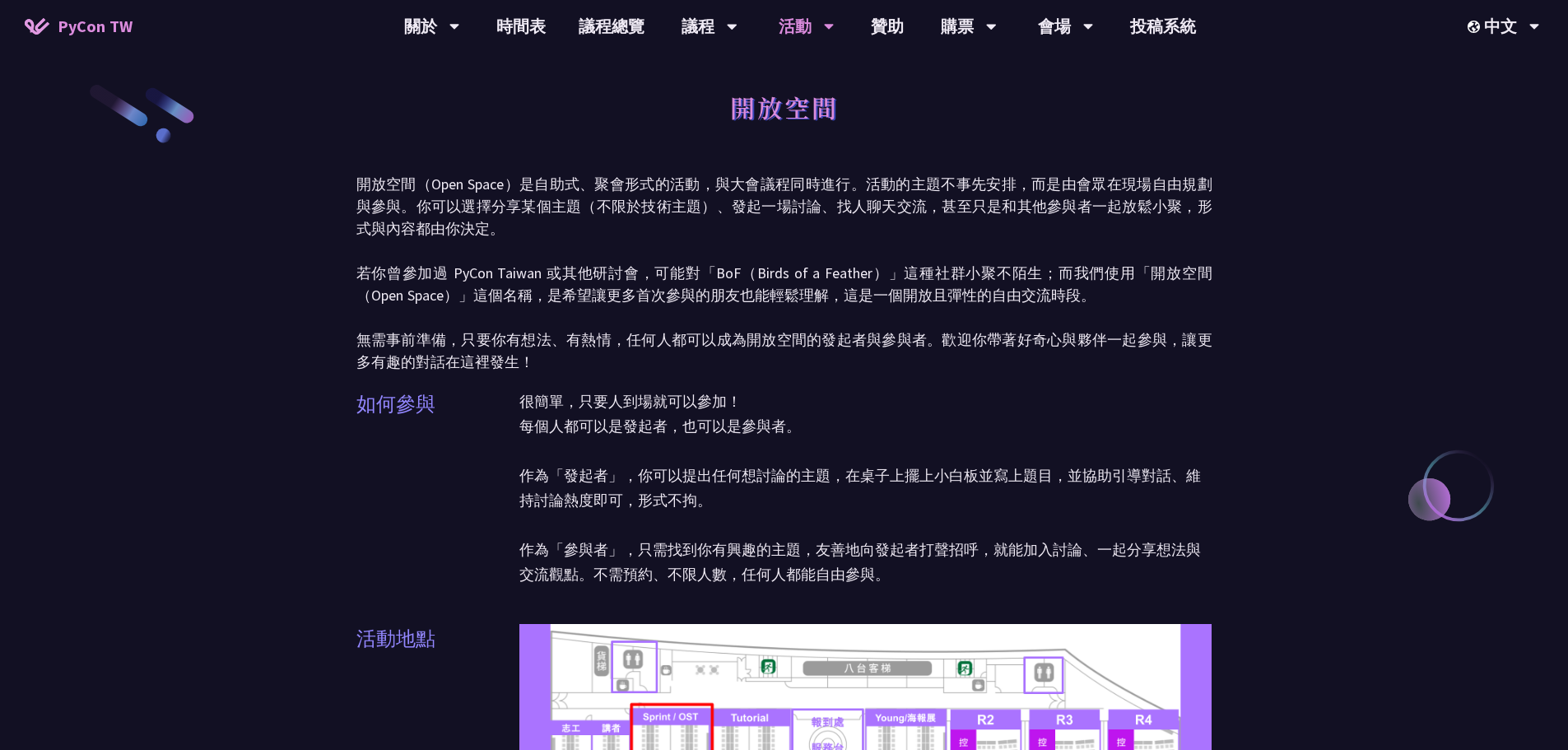
click at [973, 418] on p "很簡單，只要人到場就可以參加！ 每個人都可以是發起者，也可以是參與者。 作為「發起者」，你可以提出任何想討論的主題，在桌子上擺上小白板並寫上題目，並協助引導對…" at bounding box center [866, 487] width 693 height 198
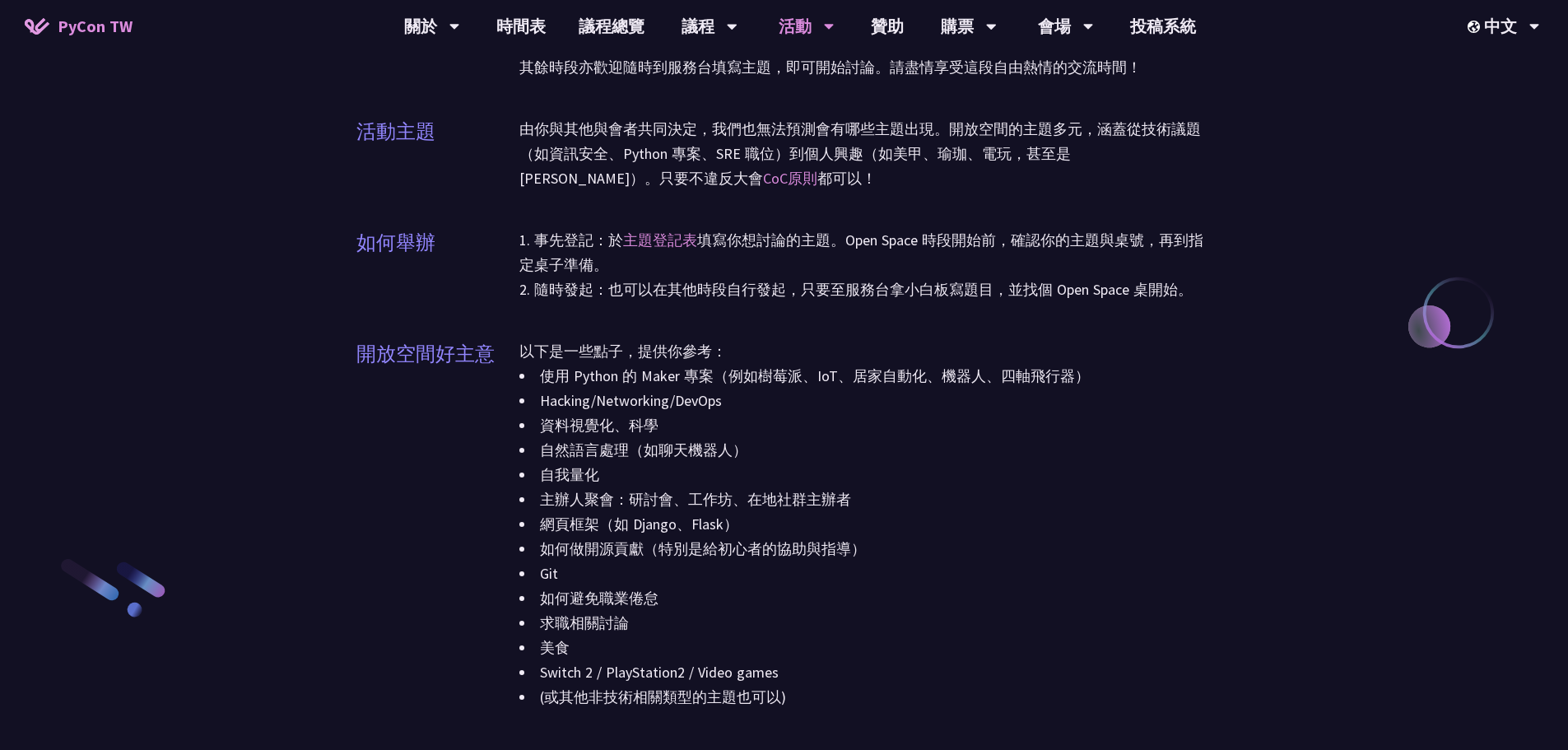
scroll to position [1646, 0]
drag, startPoint x: 760, startPoint y: 375, endPoint x: 1088, endPoint y: 367, distance: 328.1
click at [1088, 367] on li "使用 Python 的 Maker 專案（例如樹莓派、IoT、居家自動化、機器人、四軸飛行器）" at bounding box center [866, 374] width 693 height 25
click at [972, 431] on li "資料視覺化、科學" at bounding box center [866, 423] width 693 height 25
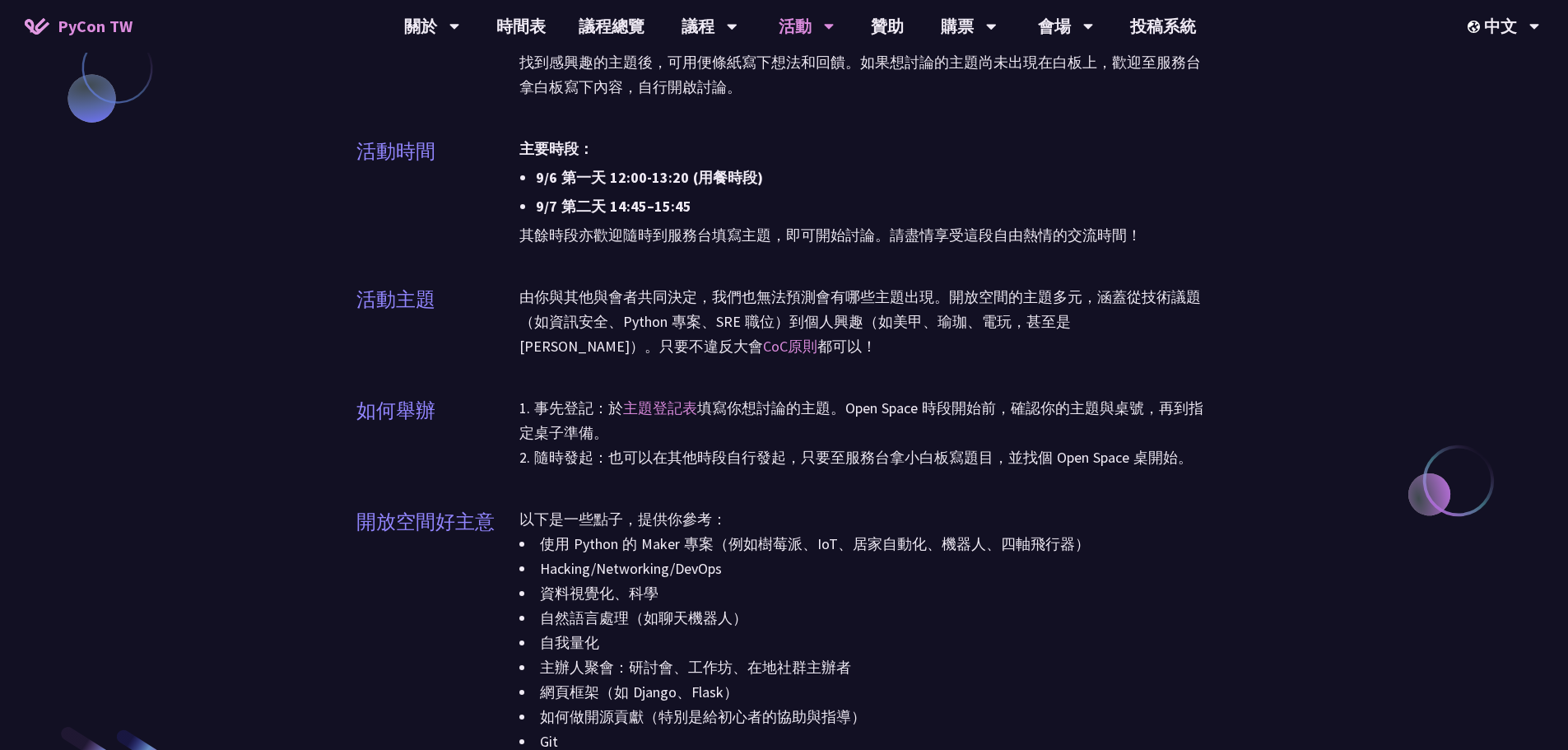
scroll to position [1481, 0]
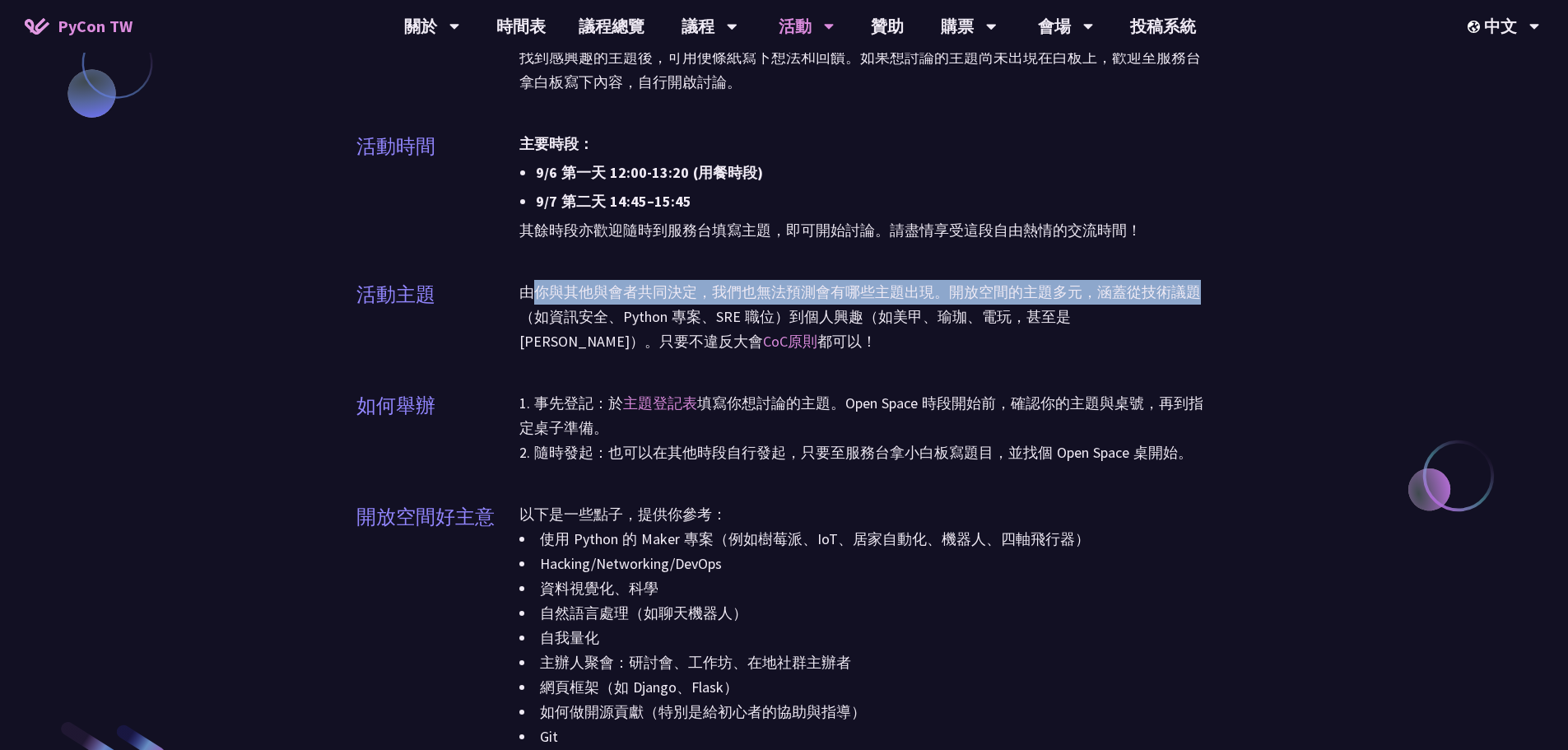
drag, startPoint x: 532, startPoint y: 294, endPoint x: 1208, endPoint y: 296, distance: 676.0
click at [1208, 296] on p "由你與其他與會者共同決定，我們也無法預測會有哪些主題出現。開放空間的主題多元，涵蓋從技術議題（如資訊安全、Python 專案、SRE 職位）到個人興趣（如美甲…" at bounding box center [866, 316] width 693 height 74
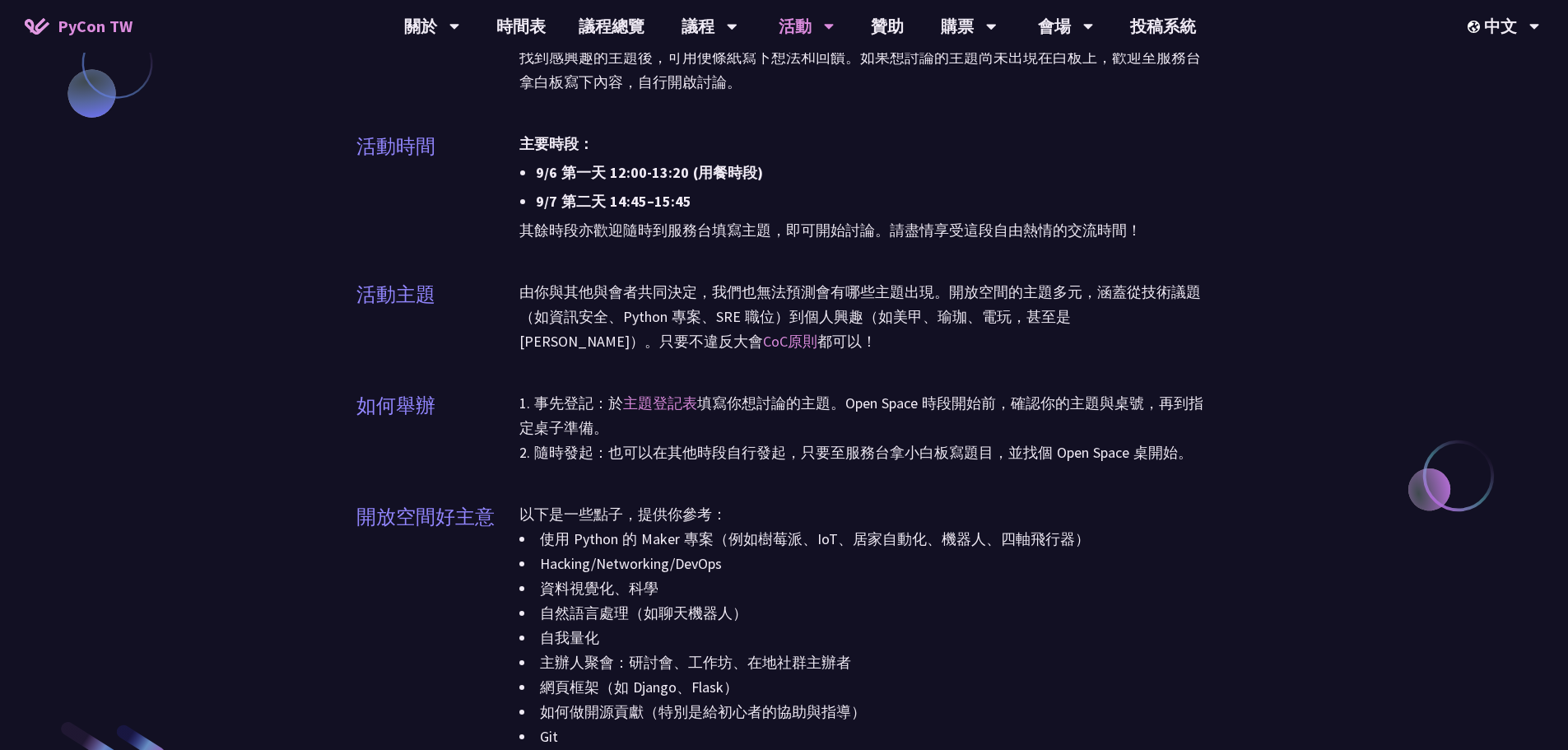
drag, startPoint x: 756, startPoint y: 318, endPoint x: 775, endPoint y: 321, distance: 19.2
click at [761, 321] on p "由你與其他與會者共同決定，我們也無法預測會有哪些主題出現。開放空間的主題多元，涵蓋從技術議題（如資訊安全、Python 專案、SRE 職位）到個人興趣（如美甲…" at bounding box center [866, 316] width 693 height 74
drag, startPoint x: 784, startPoint y: 317, endPoint x: 1063, endPoint y: 328, distance: 279.2
click at [1063, 328] on p "由你與其他與會者共同決定，我們也無法預測會有哪些主題出現。開放空間的主題多元，涵蓋從技術議題（如資訊安全、Python 專案、SRE 職位）到個人興趣（如美甲…" at bounding box center [866, 316] width 693 height 74
click at [874, 369] on div "由你與其他與會者共同決定，我們也無法預測會有哪些主題出現。開放空間的主題多元，涵蓋從技術議題（如資訊安全、Python 專案、SRE 職位）到個人興趣（如美甲…" at bounding box center [866, 327] width 693 height 94
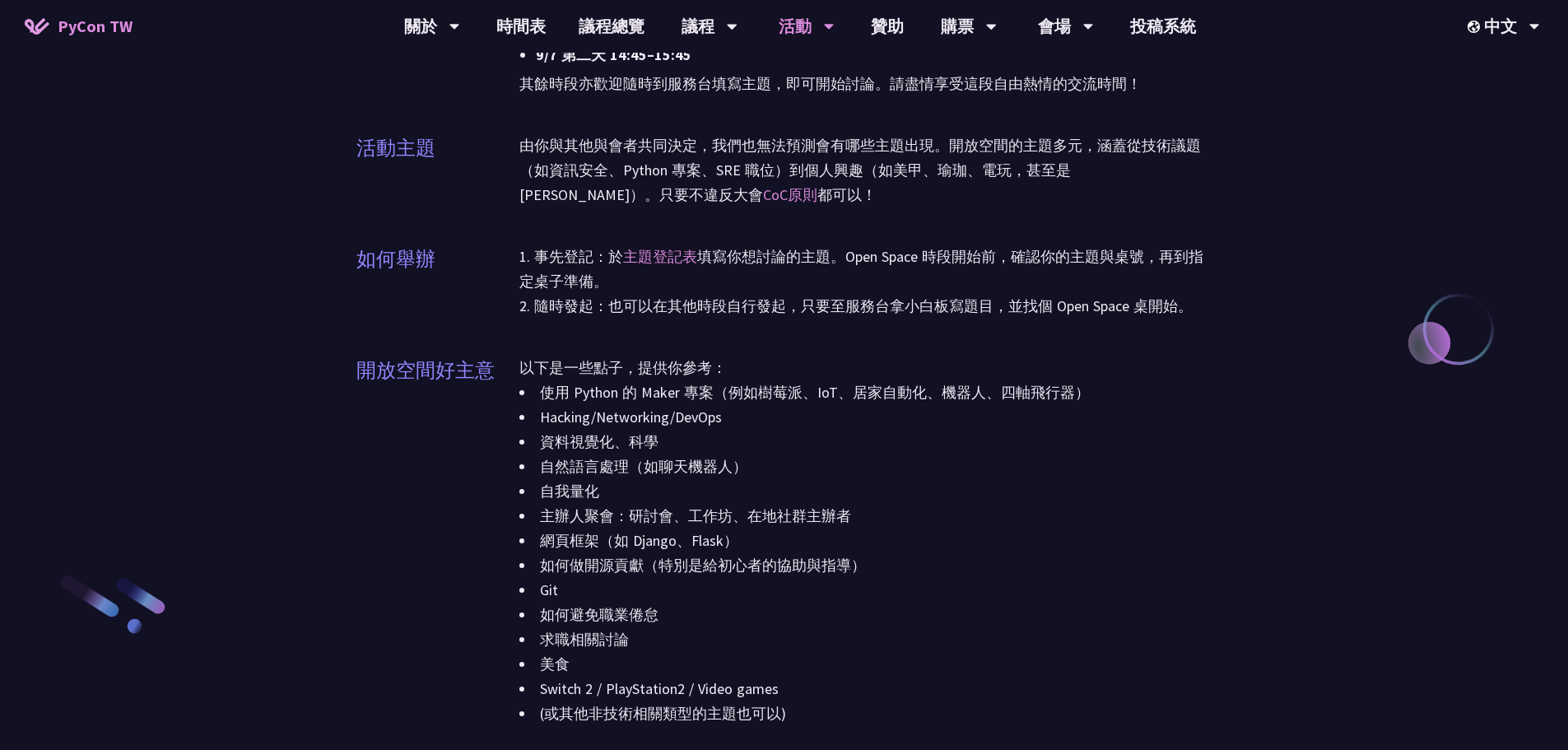
scroll to position [1646, 0]
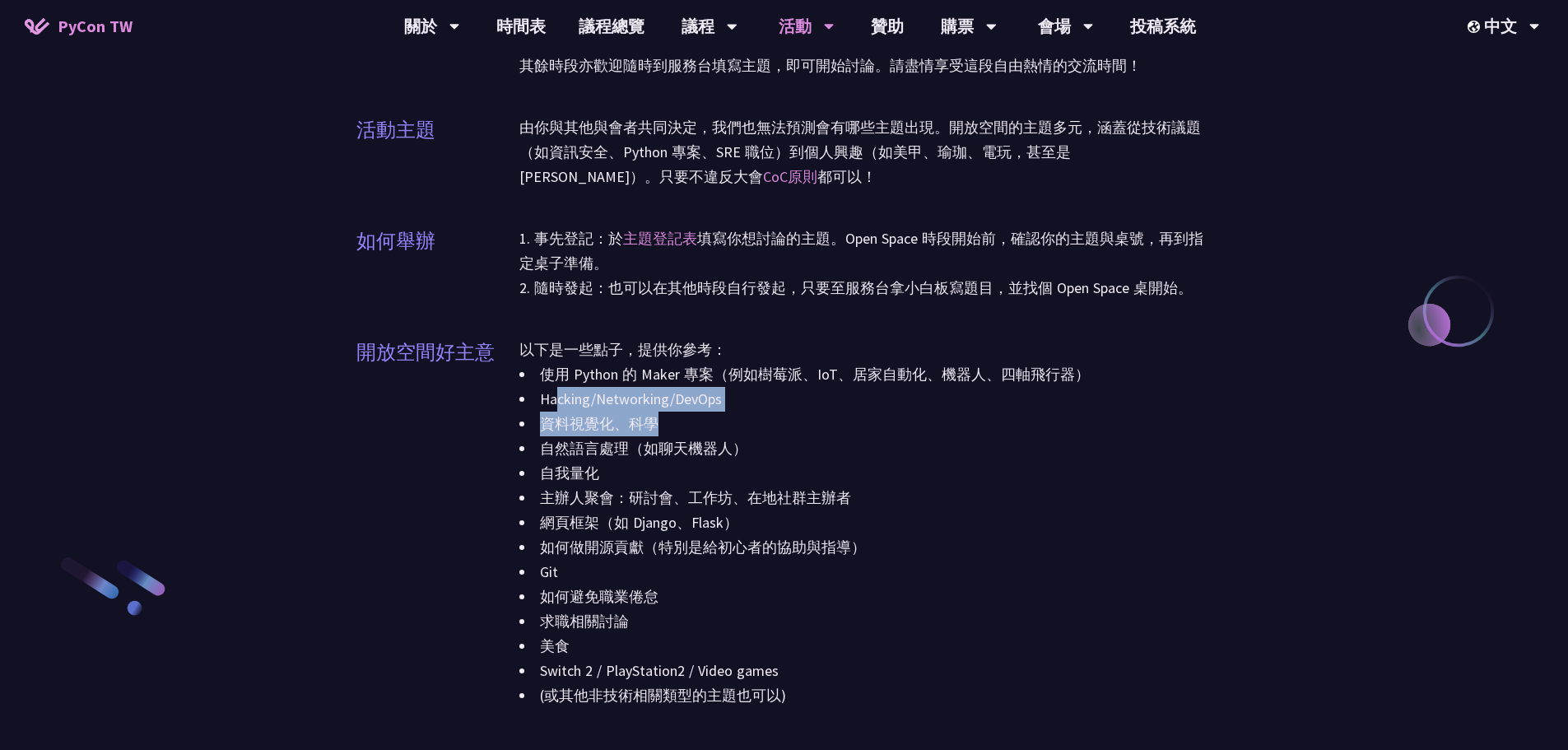
drag, startPoint x: 556, startPoint y: 397, endPoint x: 694, endPoint y: 413, distance: 138.9
click at [694, 413] on div "使用 Python 的 Maker 專案（例如樹莓派、IoT、居家自動化、機器人、四軸飛行器） Hacking/Networking/DevOps 資料視覺化…" at bounding box center [866, 534] width 693 height 345
drag, startPoint x: 694, startPoint y: 422, endPoint x: 635, endPoint y: 443, distance: 62.6
click at [694, 423] on li "資料視覺化、科學" at bounding box center [866, 423] width 693 height 25
click at [584, 448] on li "自然語言處理（如聊天機器人）" at bounding box center [866, 448] width 693 height 25
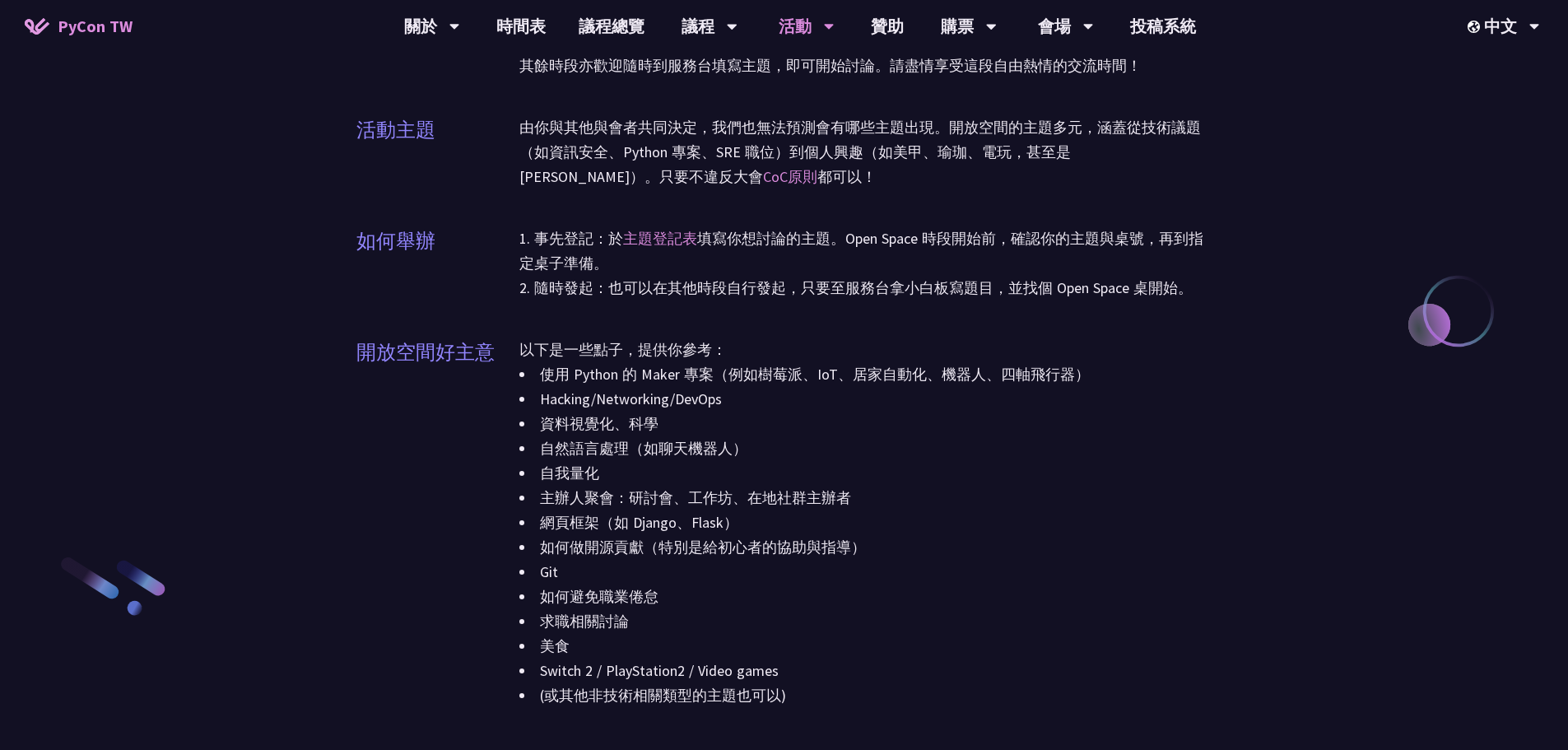
click at [560, 475] on li "自我量化" at bounding box center [866, 472] width 693 height 25
drag, startPoint x: 572, startPoint y: 496, endPoint x: 732, endPoint y: 496, distance: 160.0
click at [731, 496] on li "主辦人聚會：研討會、工作坊、在地社群主辦者" at bounding box center [866, 497] width 693 height 25
click at [778, 488] on li "主辦人聚會：研討會、工作坊、在地社群主辦者" at bounding box center [866, 497] width 693 height 25
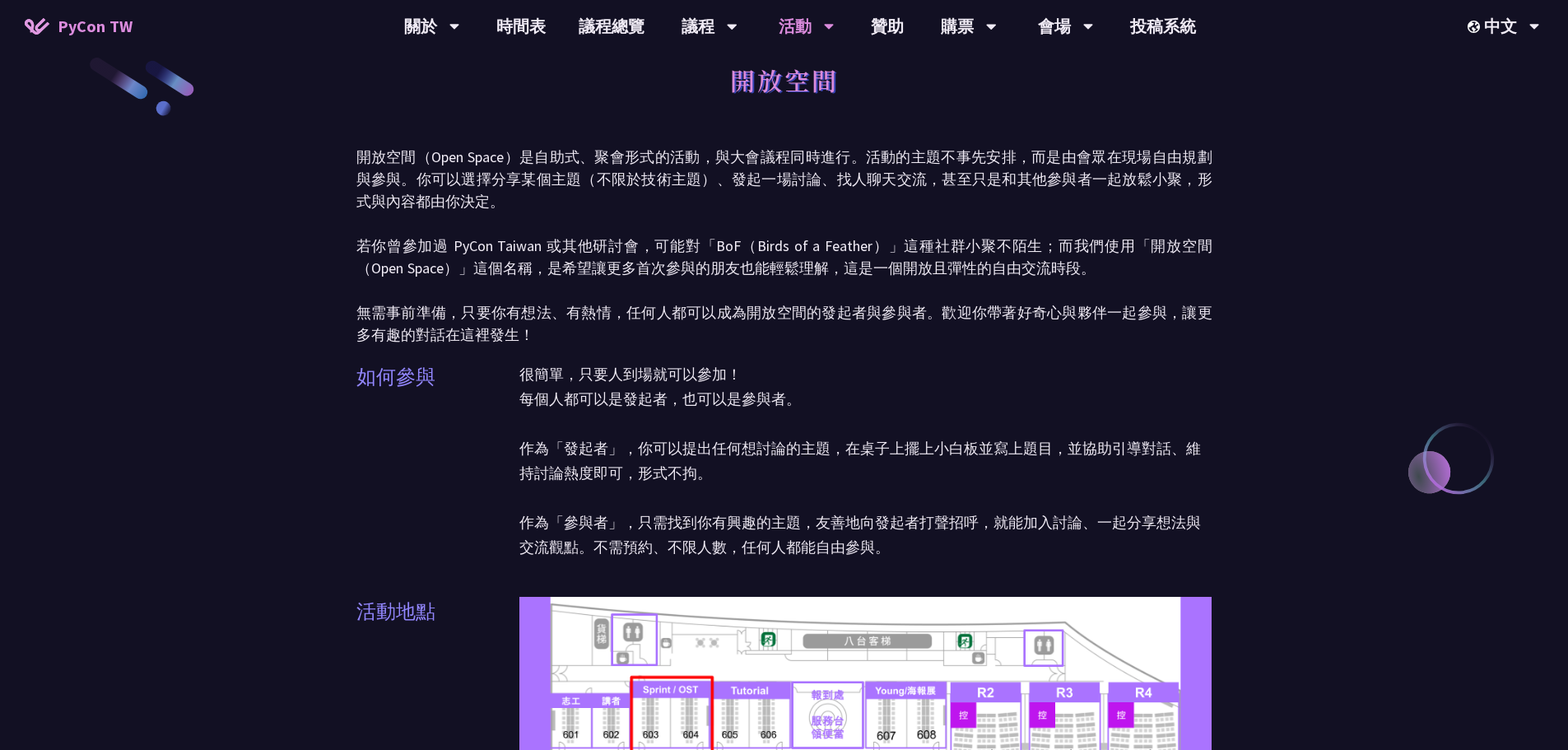
scroll to position [0, 0]
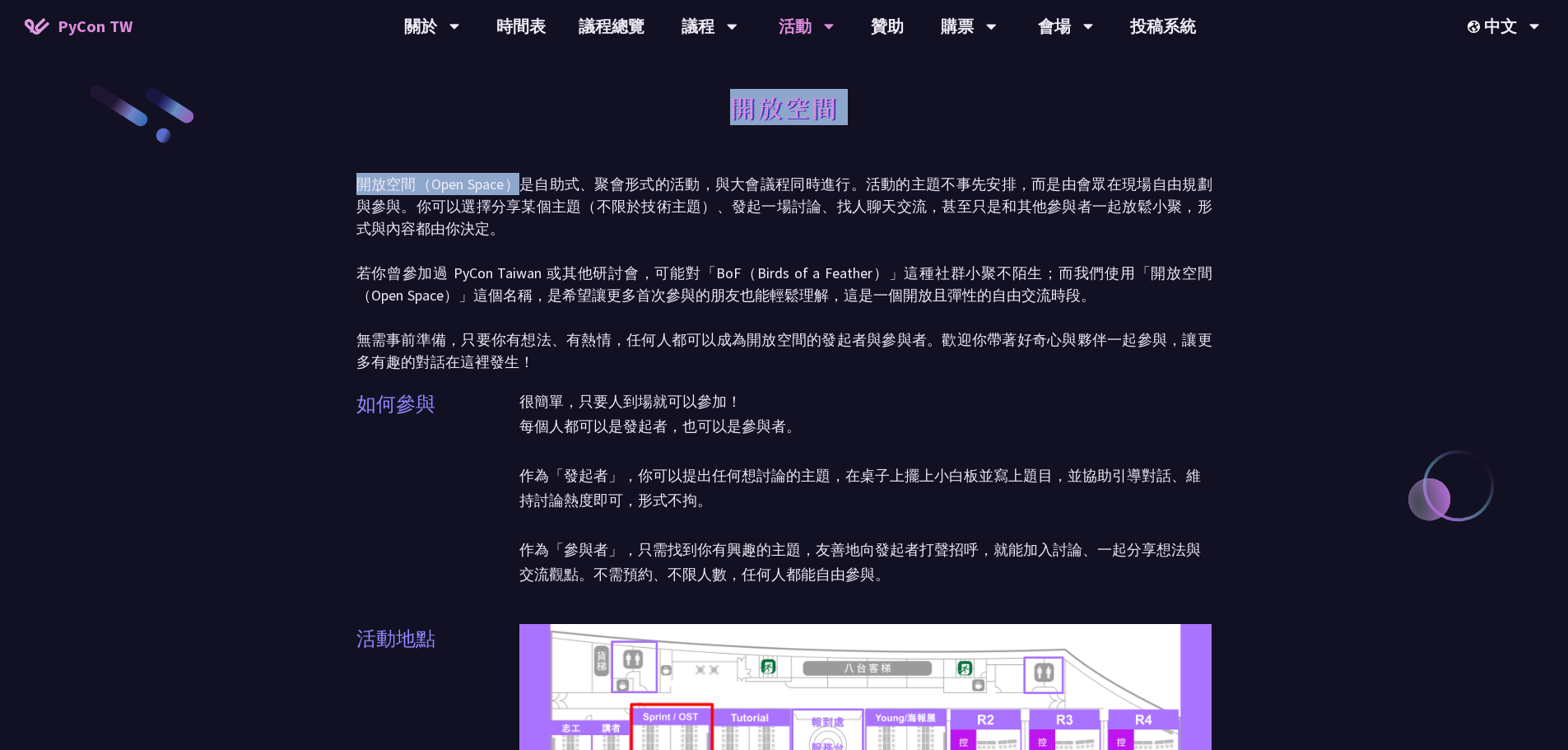
drag, startPoint x: 515, startPoint y: 183, endPoint x: 737, endPoint y: 166, distance: 222.6
click at [836, 184] on p "開放空間（Open Space）是自助式、聚會形式的活動，與大會議程同時進行。活動的主題不事先安排，而是由會眾在現場自由規劃與參與。你可以選擇分享某個主題（不…" at bounding box center [784, 273] width 856 height 200
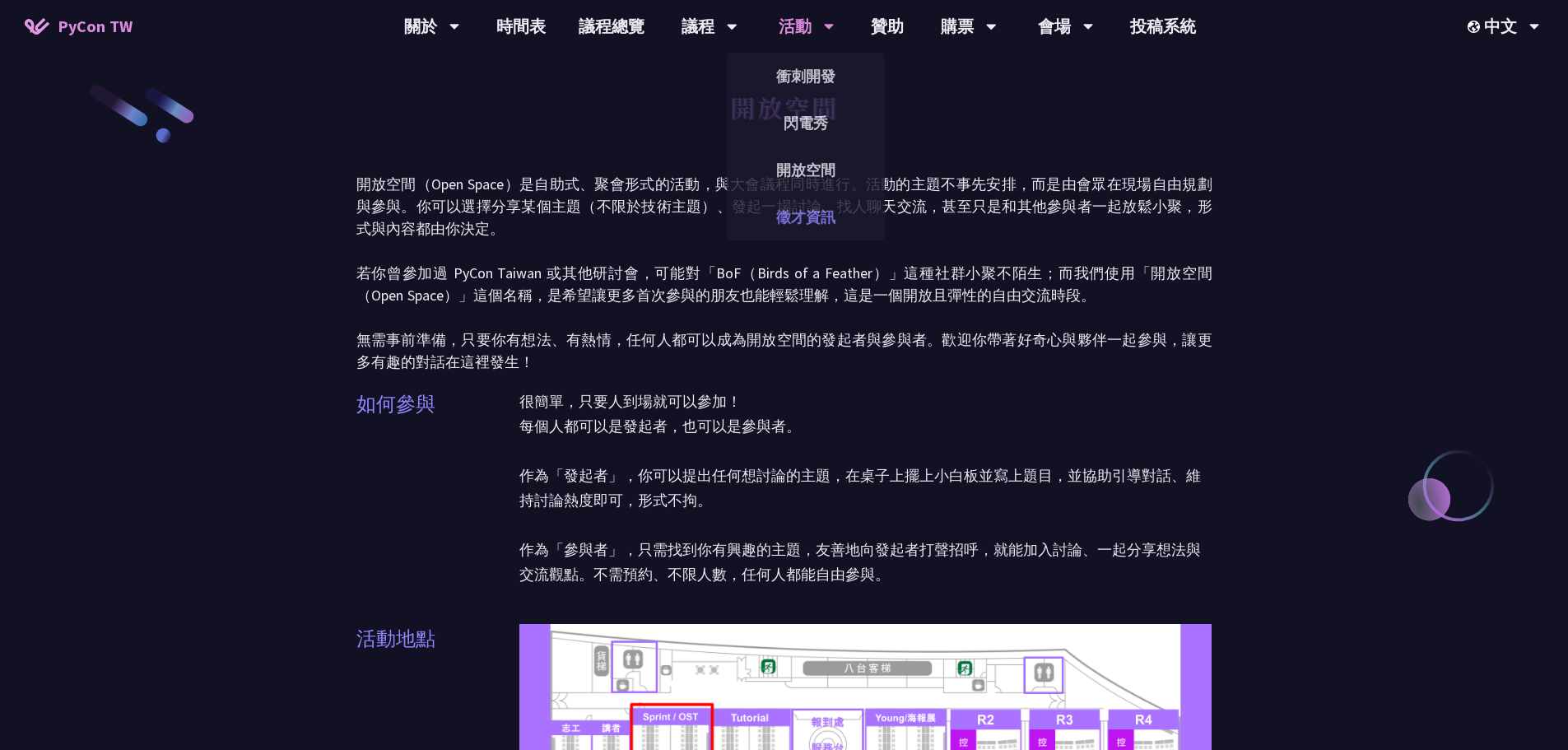
click at [816, 214] on link "徵才資訊" at bounding box center [805, 217] width 158 height 38
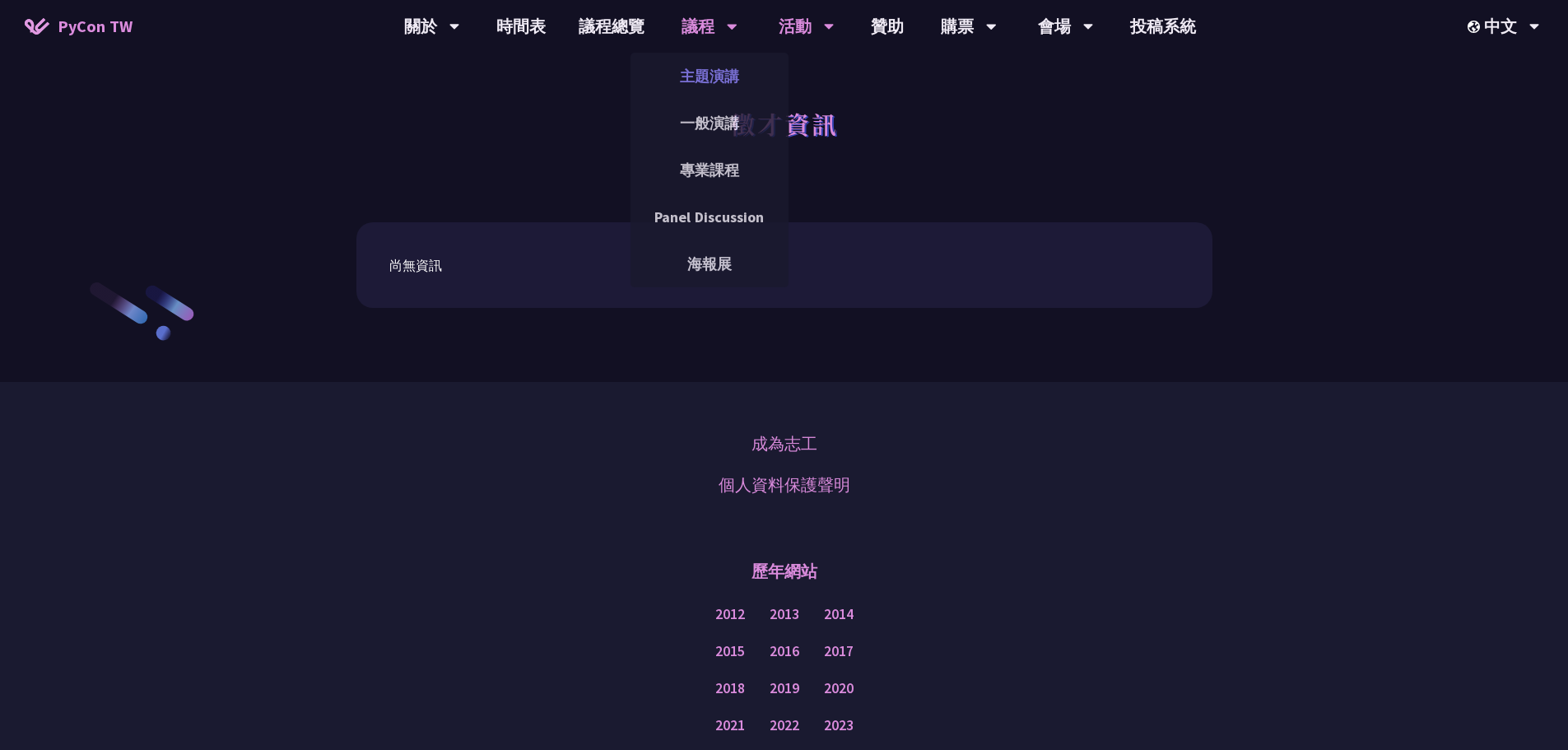
click at [709, 77] on link "主題演講" at bounding box center [709, 76] width 158 height 38
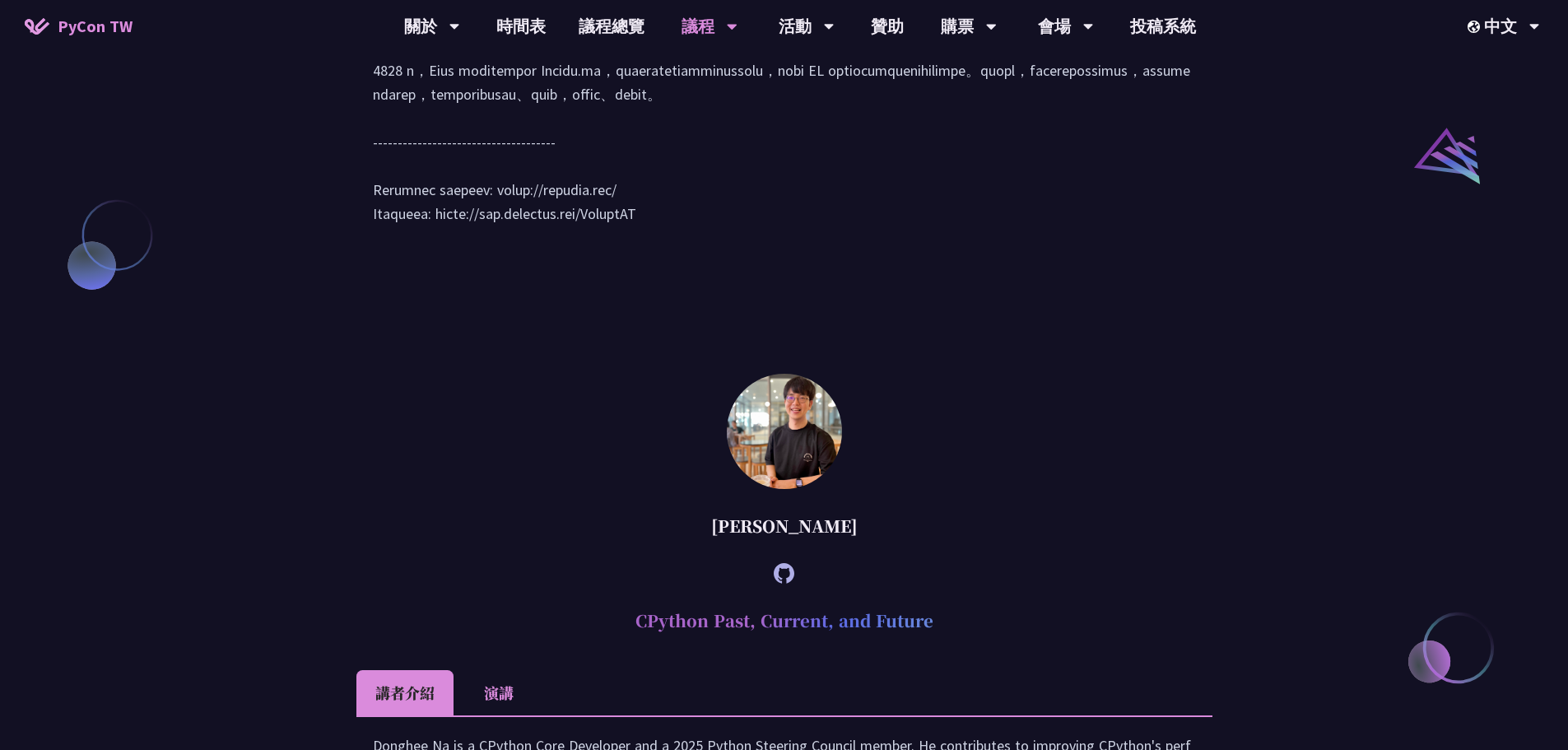
scroll to position [1728, 0]
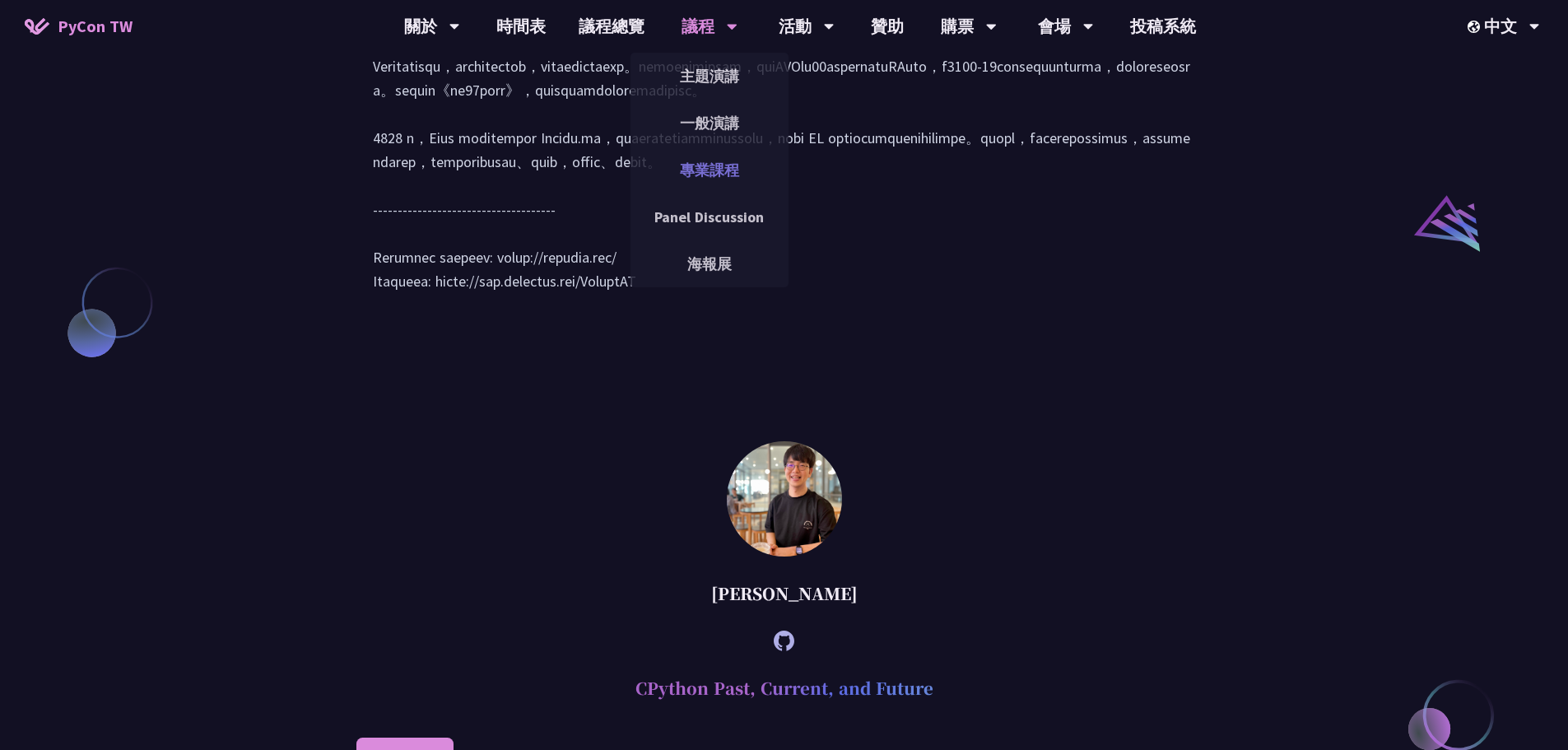
click at [718, 175] on link "專業課程" at bounding box center [709, 169] width 158 height 38
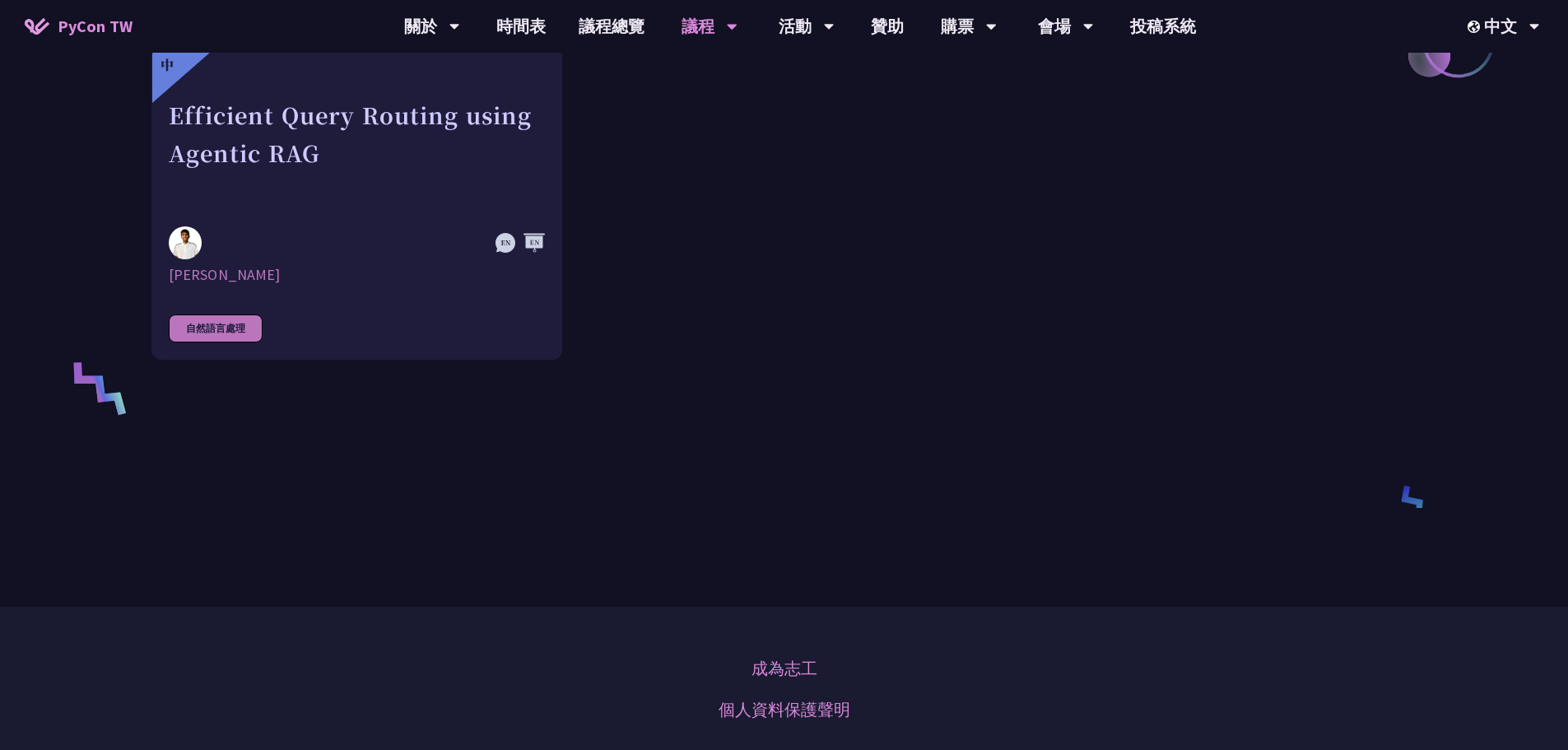
scroll to position [987, 0]
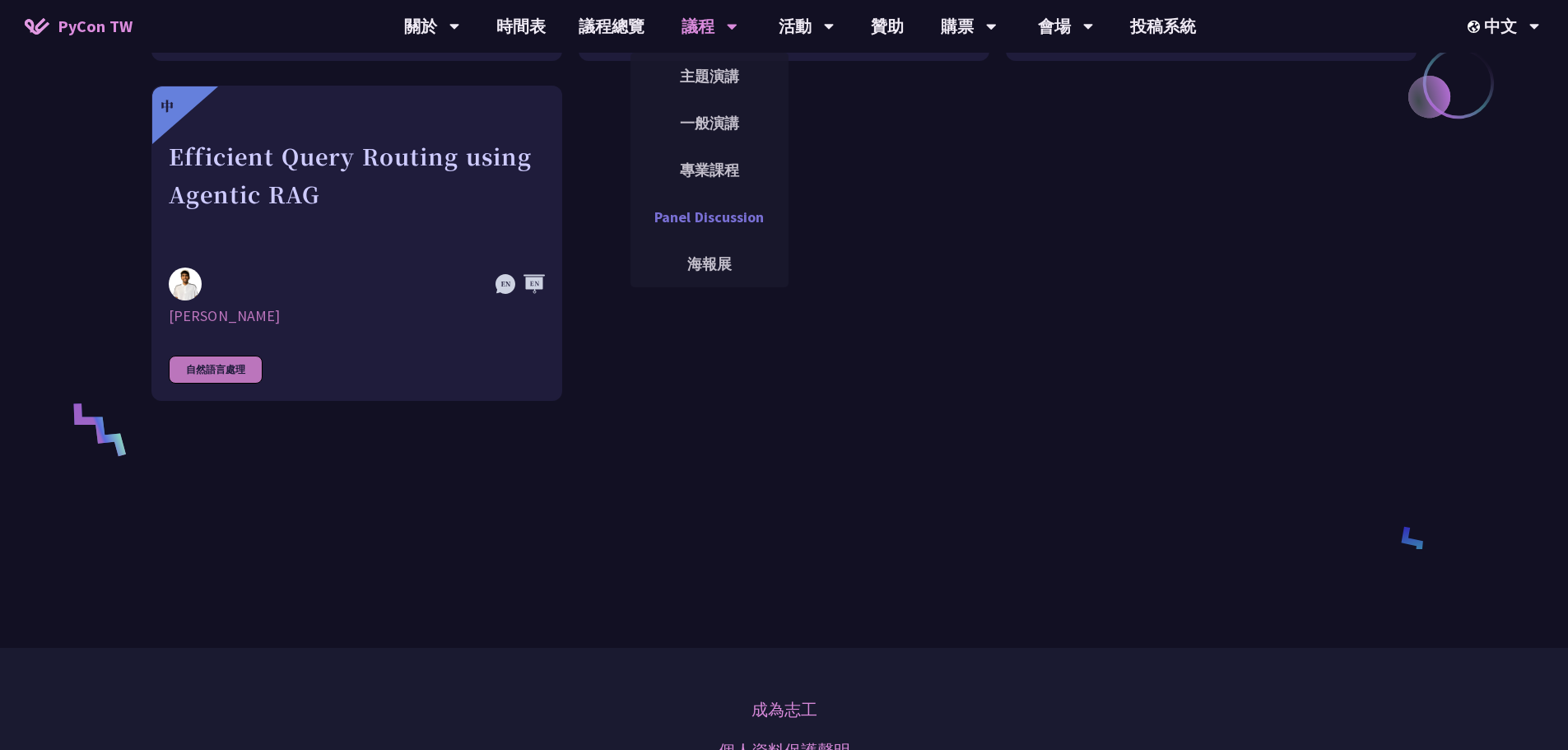
click at [710, 216] on link "Panel Discussion" at bounding box center [709, 217] width 158 height 38
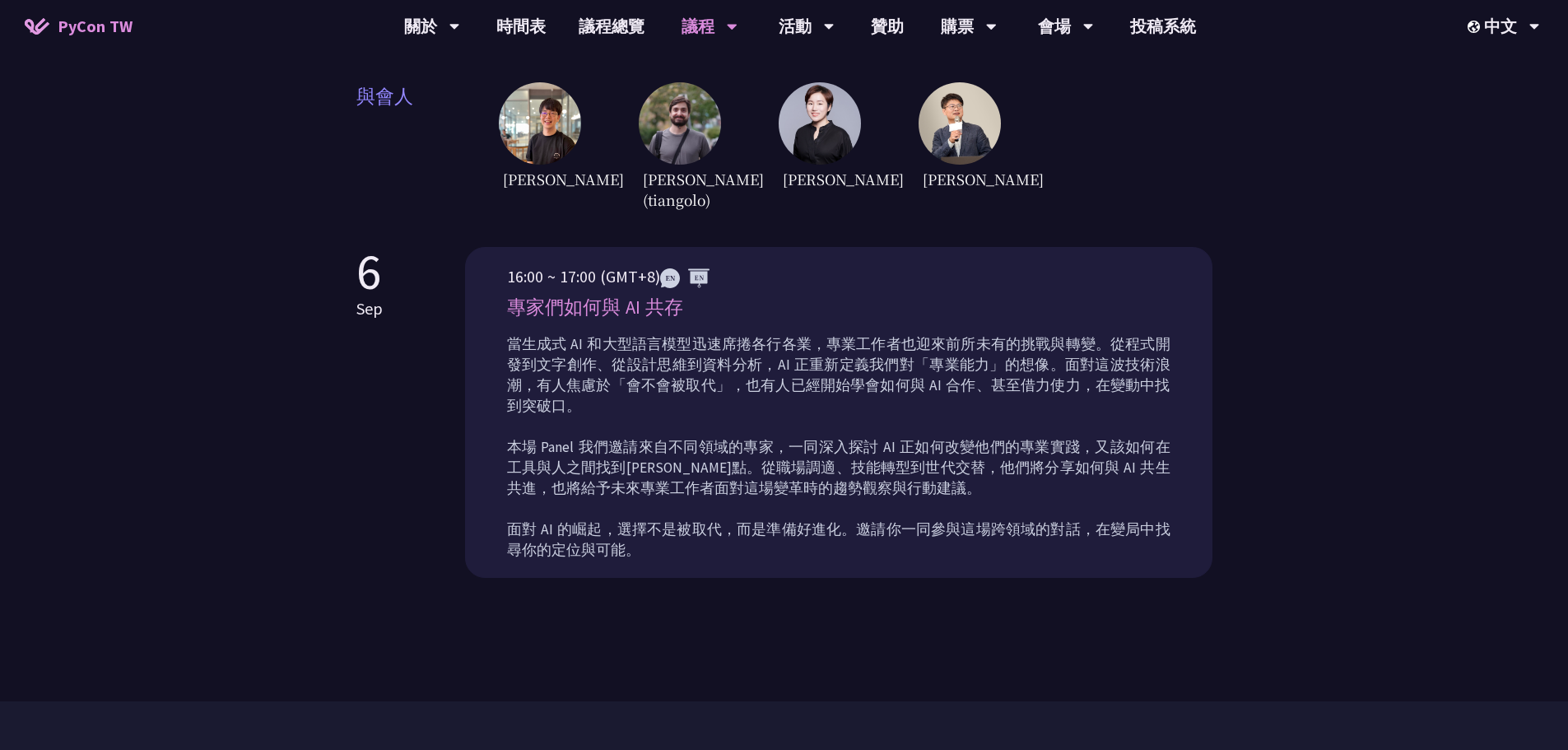
scroll to position [576, 0]
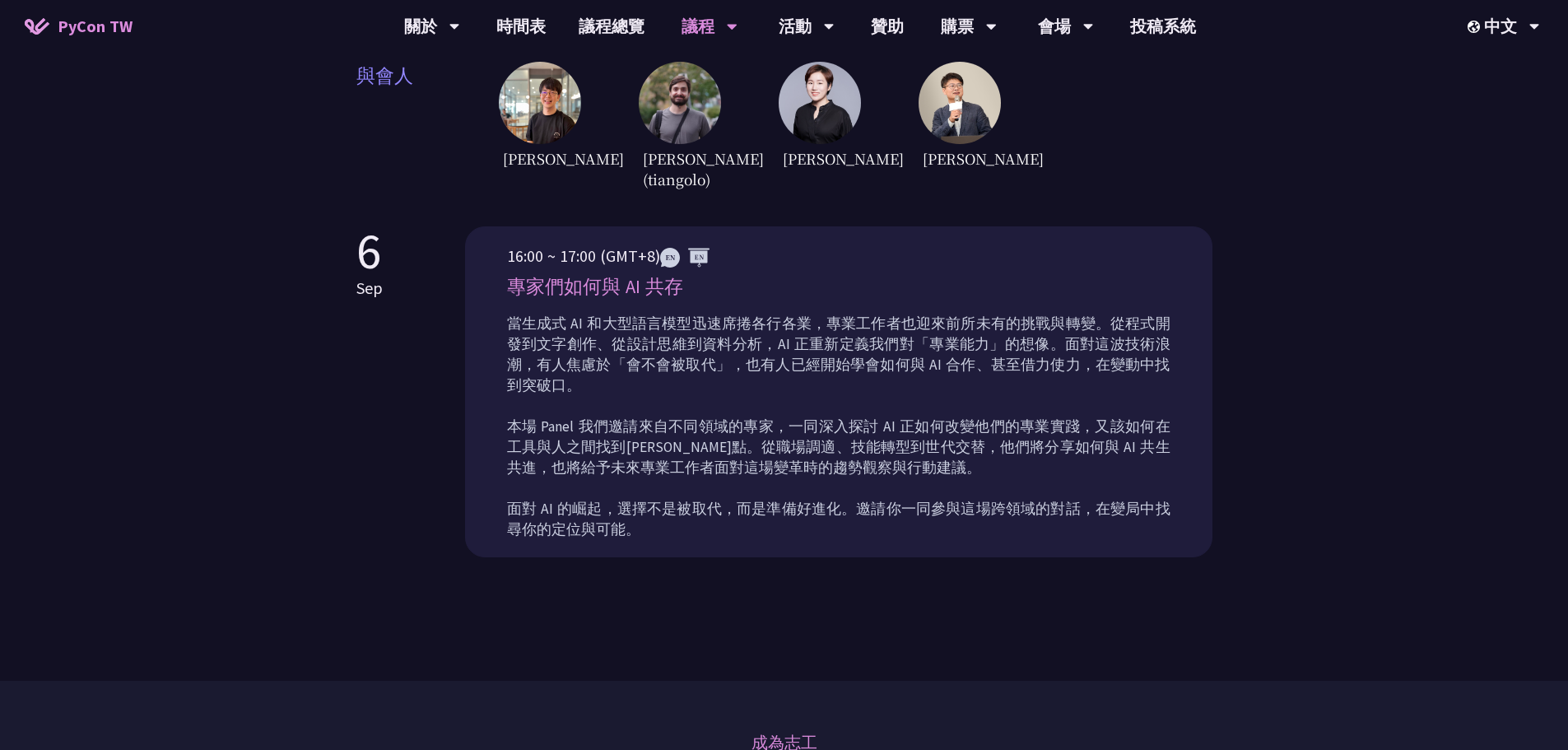
drag, startPoint x: 560, startPoint y: 281, endPoint x: 675, endPoint y: 322, distance: 122.1
click at [690, 288] on p "專家們如何與 AI 共存" at bounding box center [839, 286] width 663 height 29
click at [675, 322] on p "當生成式 AI 和大型語言模型迅速席捲各行各業，專業工作者也迎來前所未有的挑戰與轉變。從程式開發到文字創作、從設計思維到資料分析，AI 正重新定義我們對「專業…" at bounding box center [839, 427] width 663 height 226
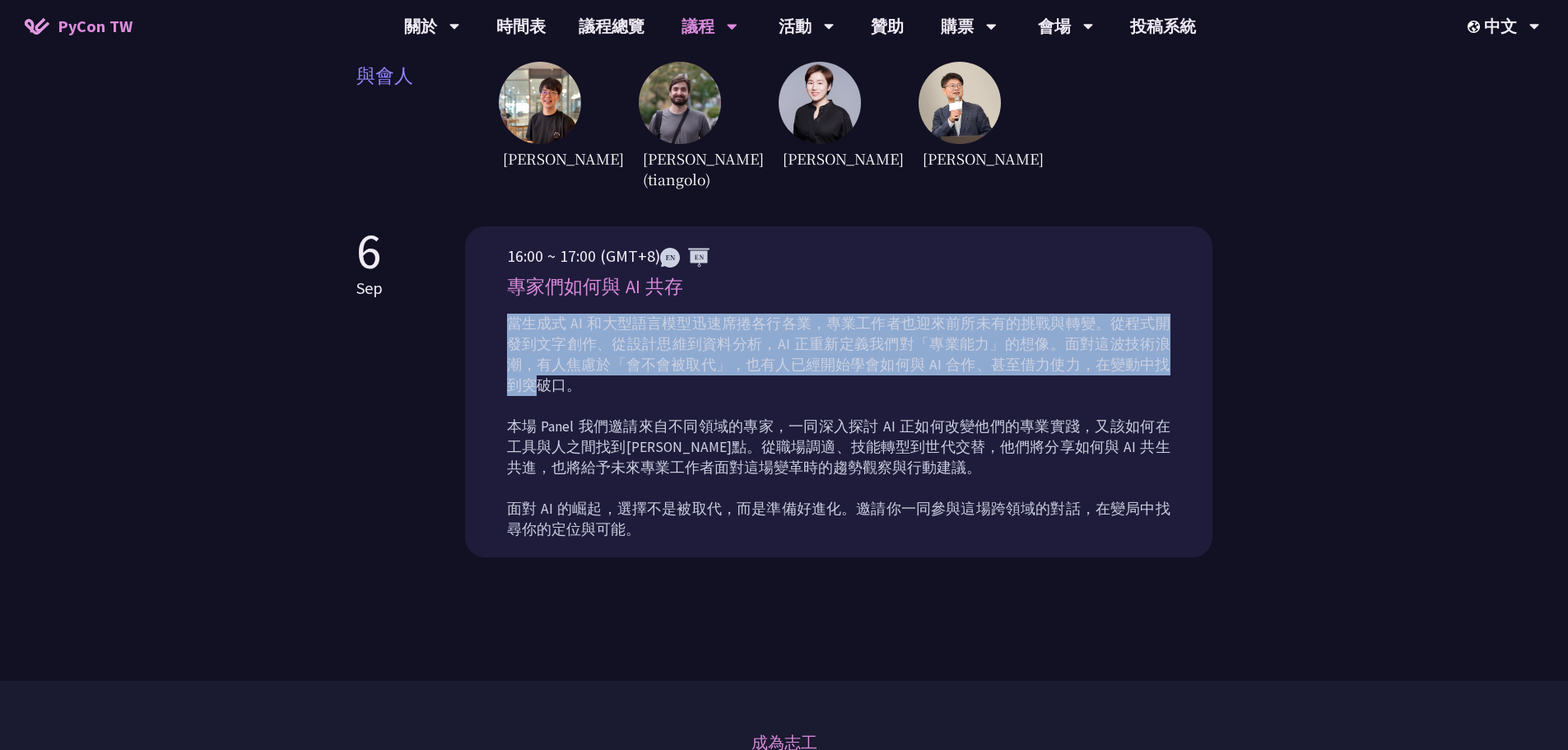
drag, startPoint x: 510, startPoint y: 318, endPoint x: 1116, endPoint y: 354, distance: 607.1
click at [1116, 354] on p "當生成式 AI 和大型語言模型迅速席捲各行各業，專業工作者也迎來前所未有的挑戰與轉變。從程式開發到文字創作、從設計思維到資料分析，AI 正重新定義我們對「專業…" at bounding box center [839, 427] width 663 height 226
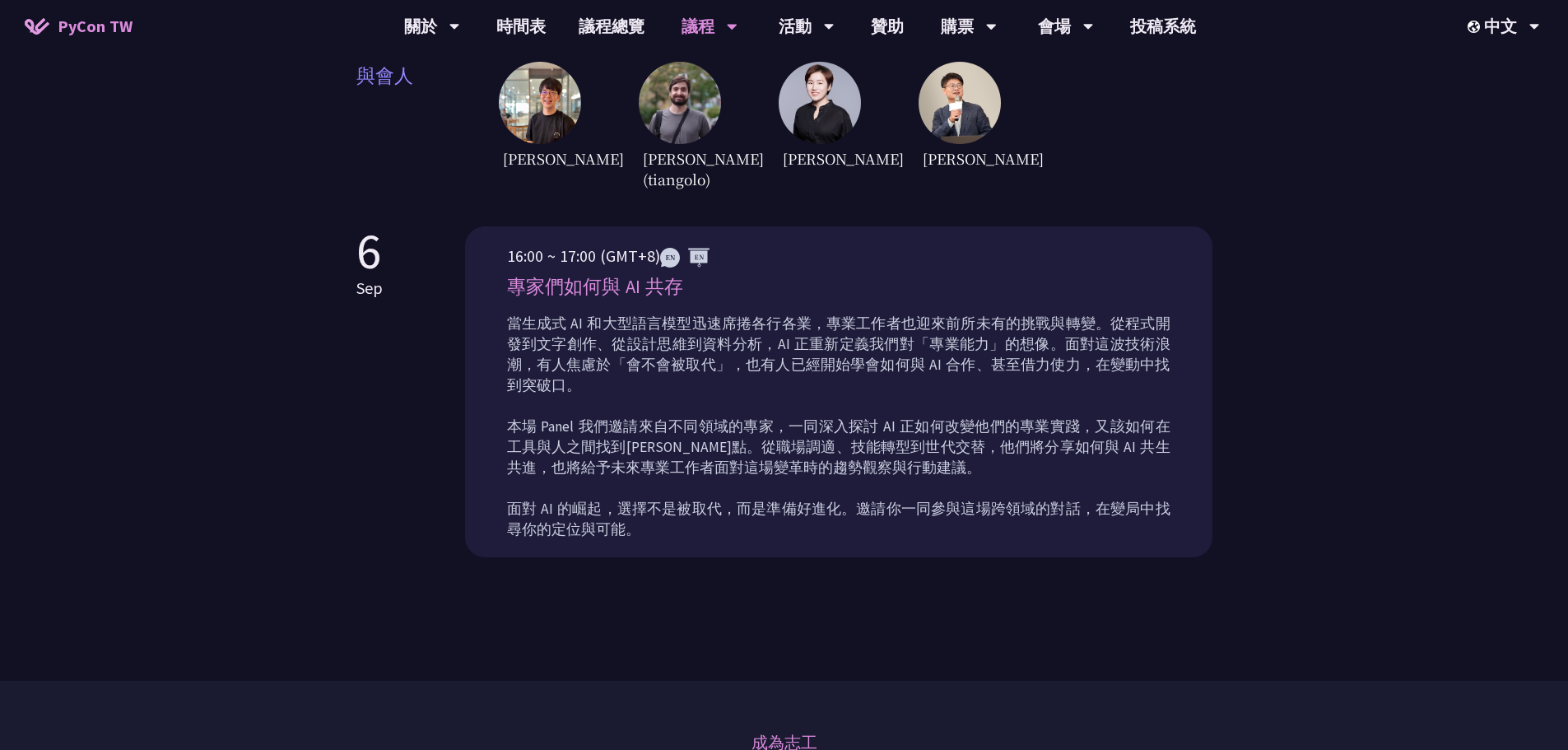
drag, startPoint x: 950, startPoint y: 402, endPoint x: 817, endPoint y: 424, distance: 134.8
click at [947, 404] on p "當生成式 AI 和大型語言模型迅速席捲各行各業，專業工作者也迎來前所未有的挑戰與轉變。從程式開發到文字創作、從設計思維到資料分析，AI 正重新定義我們對「專業…" at bounding box center [839, 427] width 663 height 226
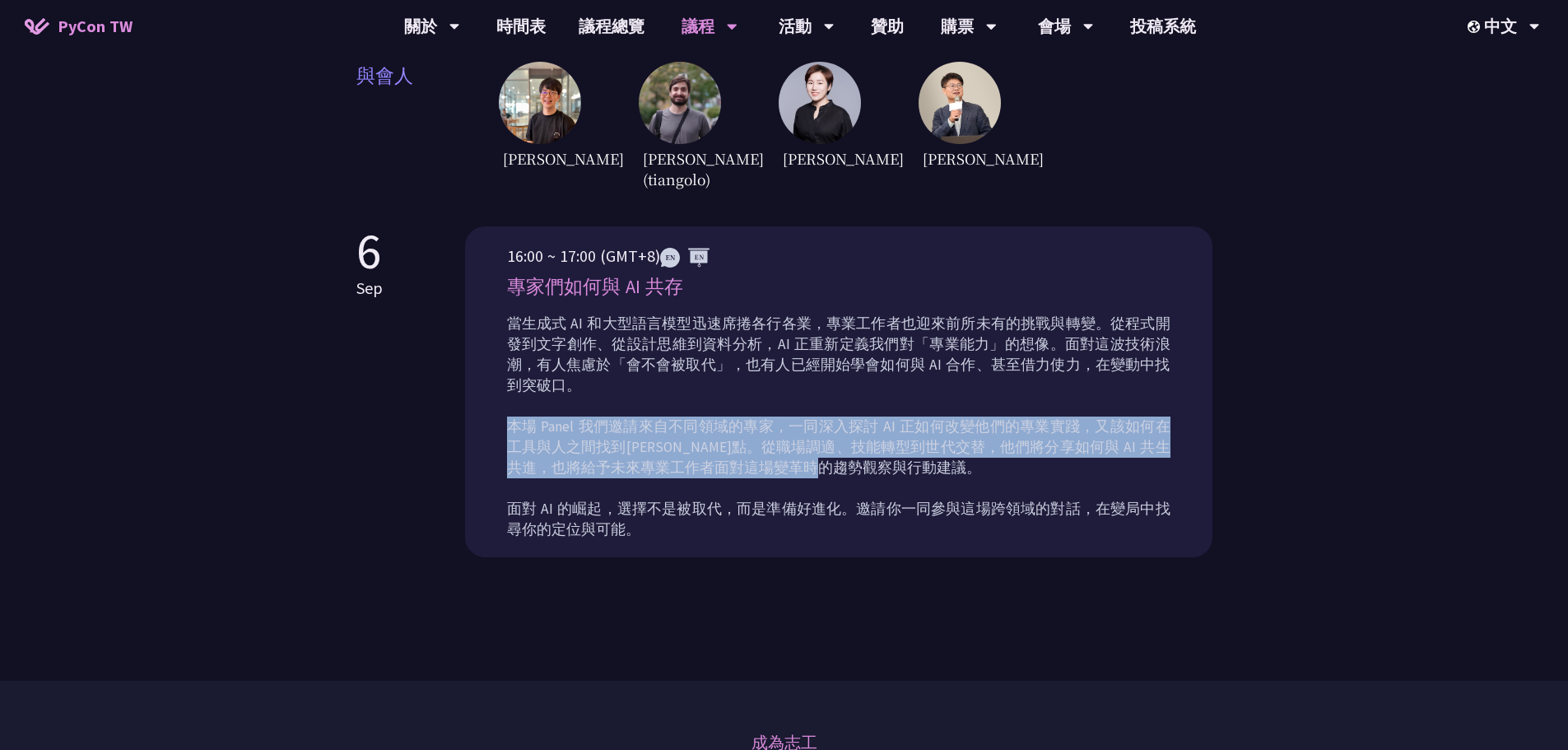
drag, startPoint x: 509, startPoint y: 399, endPoint x: 863, endPoint y: 439, distance: 356.3
click at [863, 439] on p "當生成式 AI 和大型語言模型迅速席捲各行各業，專業工作者也迎來前所未有的挑戰與轉變。從程式開發到文字創作、從設計思維到資料分析，AI 正重新定義我們對「專業…" at bounding box center [839, 427] width 663 height 226
click at [882, 439] on p "當生成式 AI 和大型語言模型迅速席捲各行各業，專業工作者也迎來前所未有的挑戰與轉變。從程式開發到文字創作、從設計思維到資料分析，AI 正重新定義我們對「專業…" at bounding box center [839, 427] width 663 height 226
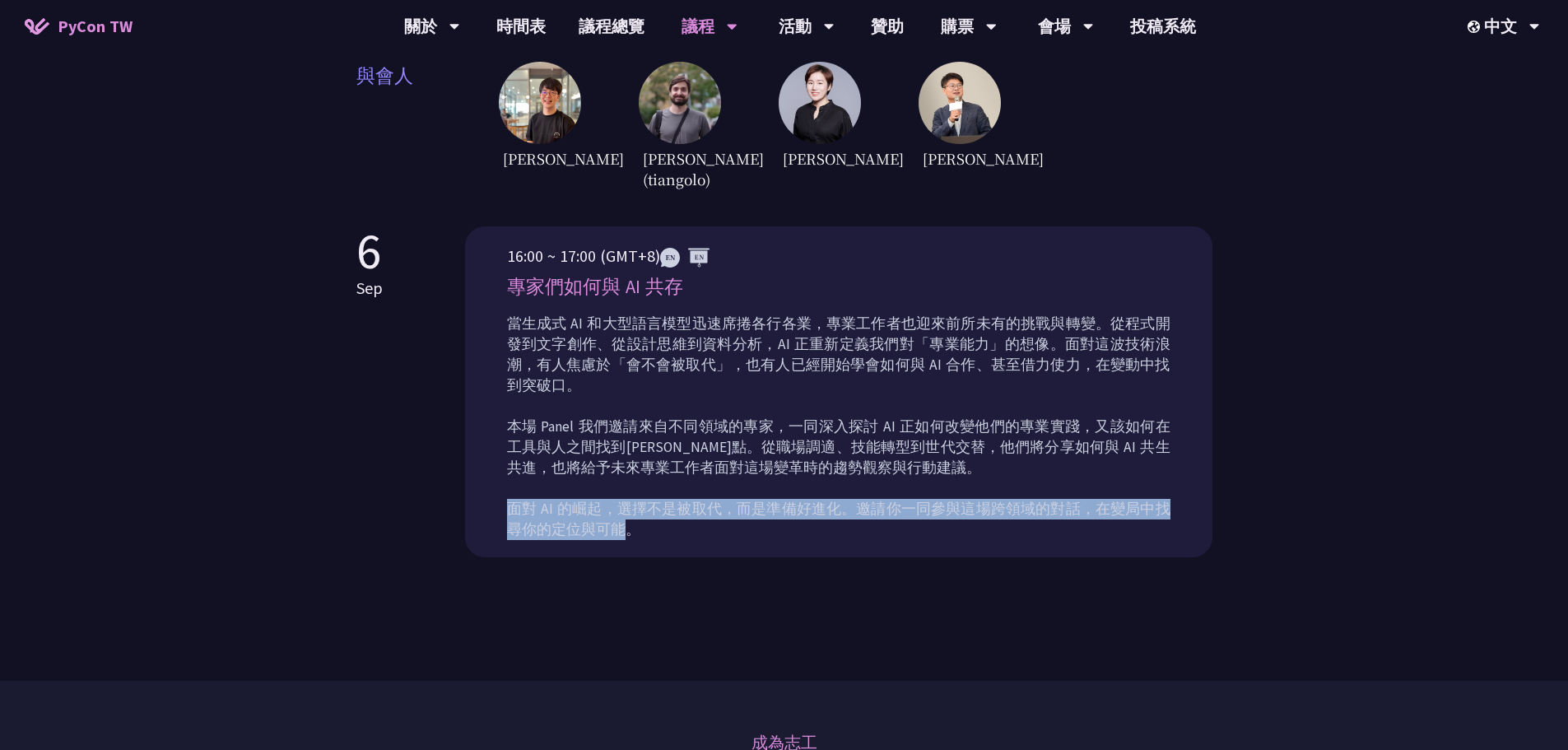
drag, startPoint x: 510, startPoint y: 481, endPoint x: 664, endPoint y: 507, distance: 156.2
click at [615, 507] on p "當生成式 AI 和大型語言模型迅速席捲各行各業，專業工作者也迎來前所未有的挑戰與轉變。從程式開發到文字創作、從設計思維到資料分析，AI 正重新定義我們對「專業…" at bounding box center [839, 427] width 663 height 226
click at [664, 507] on p "當生成式 AI 和大型語言模型迅速席捲各行各業，專業工作者也迎來前所未有的挑戰與轉變。從程式開發到文字創作、從設計思維到資料分析，AI 正重新定義我們對「專業…" at bounding box center [839, 427] width 663 height 226
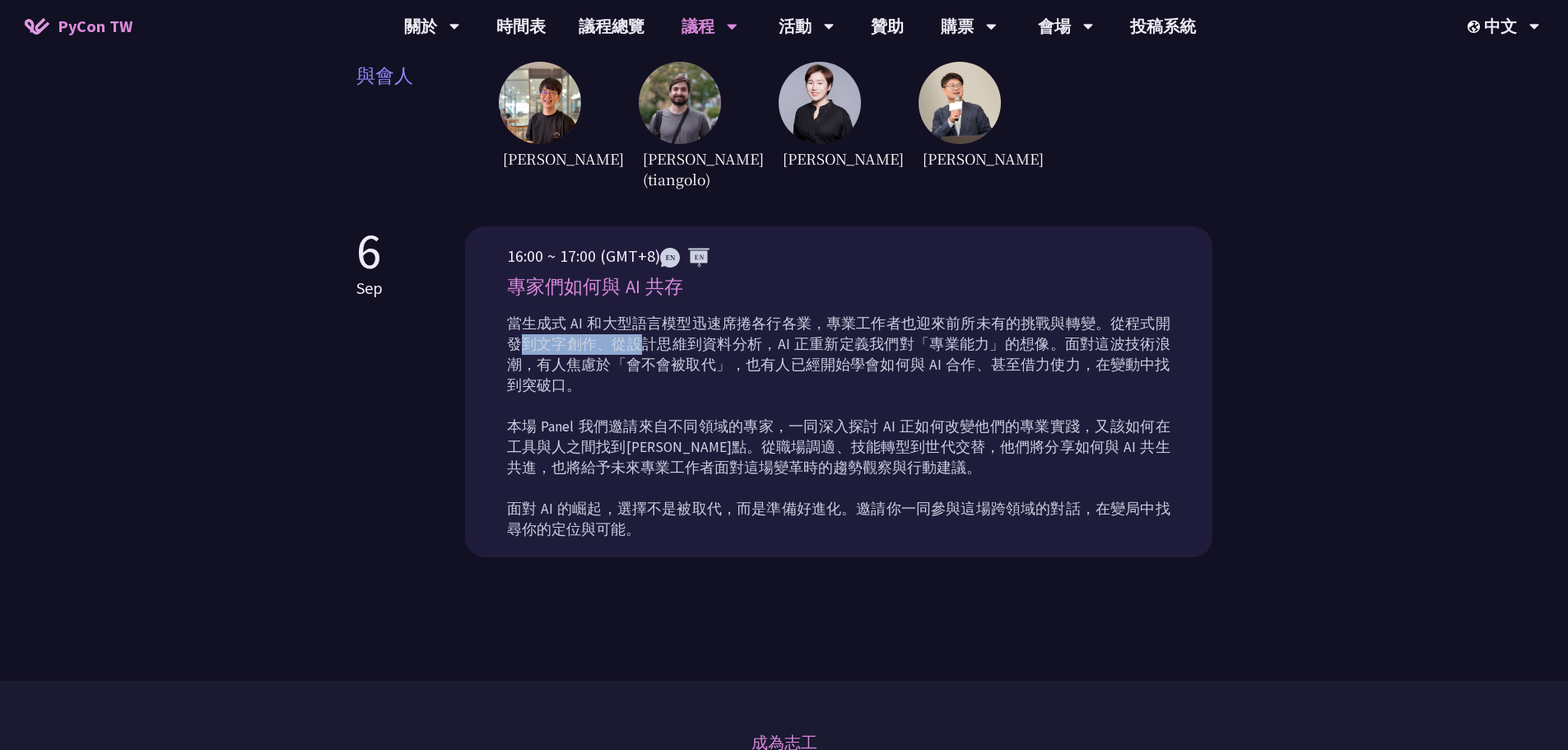
drag, startPoint x: 510, startPoint y: 339, endPoint x: 627, endPoint y: 340, distance: 117.0
click at [627, 340] on p "當生成式 AI 和大型語言模型迅速席捲各行各業，專業工作者也迎來前所未有的挑戰與轉變。從程式開發到文字創作、從設計思維到資料分析，AI 正重新定義我們對「專業…" at bounding box center [839, 427] width 663 height 226
click at [714, 344] on p "當生成式 AI 和大型語言模型迅速席捲各行各業，專業工作者也迎來前所未有的挑戰與轉變。從程式開發到文字創作、從設計思維到資料分析，AI 正重新定義我們對「專業…" at bounding box center [839, 427] width 663 height 226
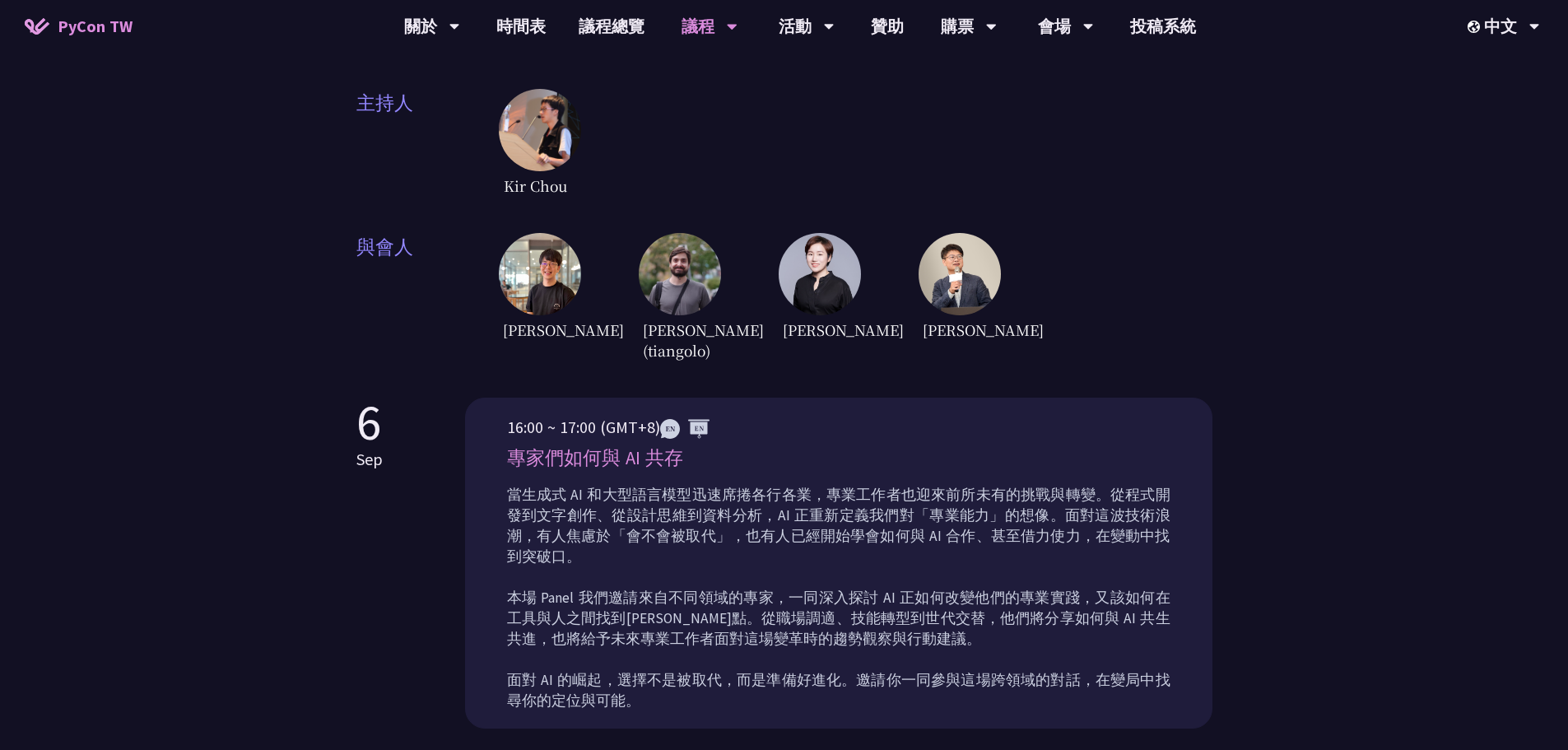
scroll to position [164, 0]
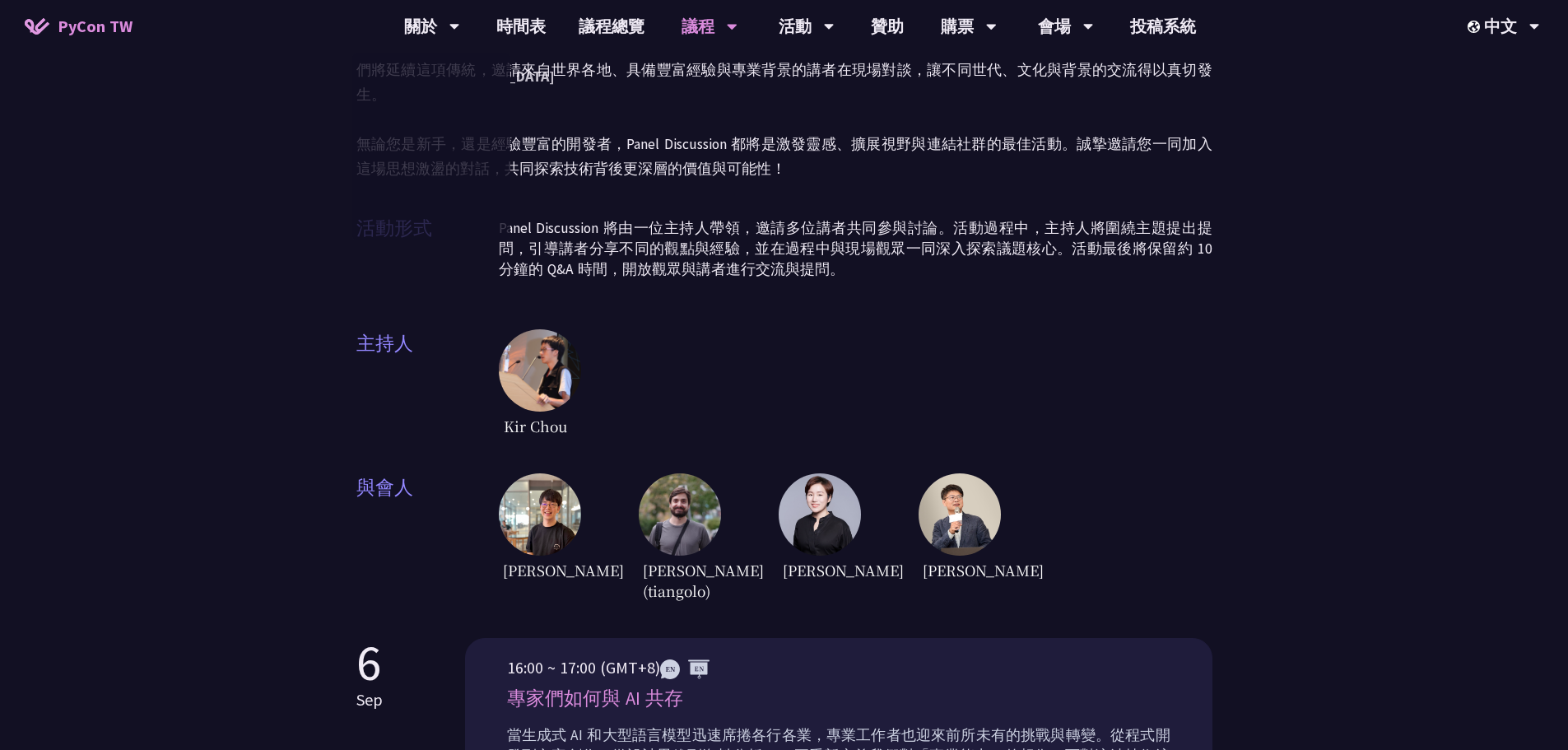
click at [617, 152] on p "自 [DATE]起，Panel Discussion 成為 PyCon Taiwan 年度活動的重要環節，透過講者們與主持人之間的深度對談，針對特定議題展開多…" at bounding box center [784, 94] width 856 height 173
